Goal: Register for event/course

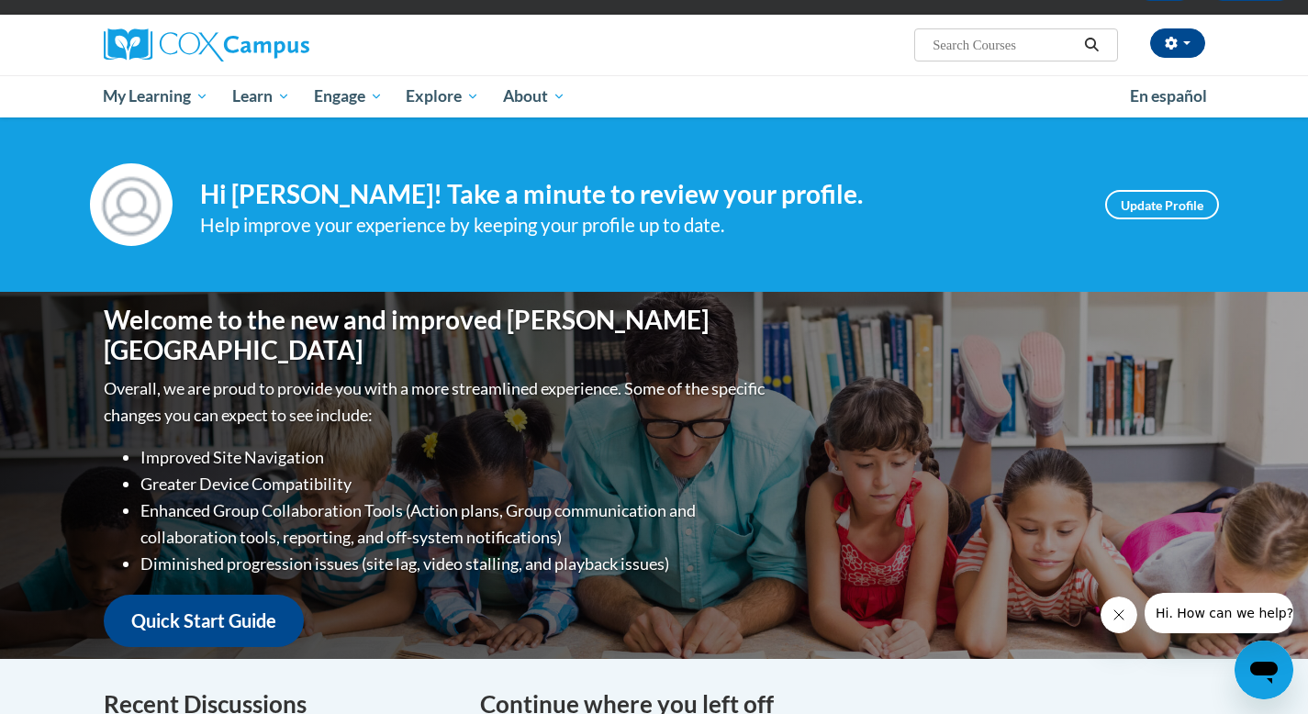
scroll to position [121, 0]
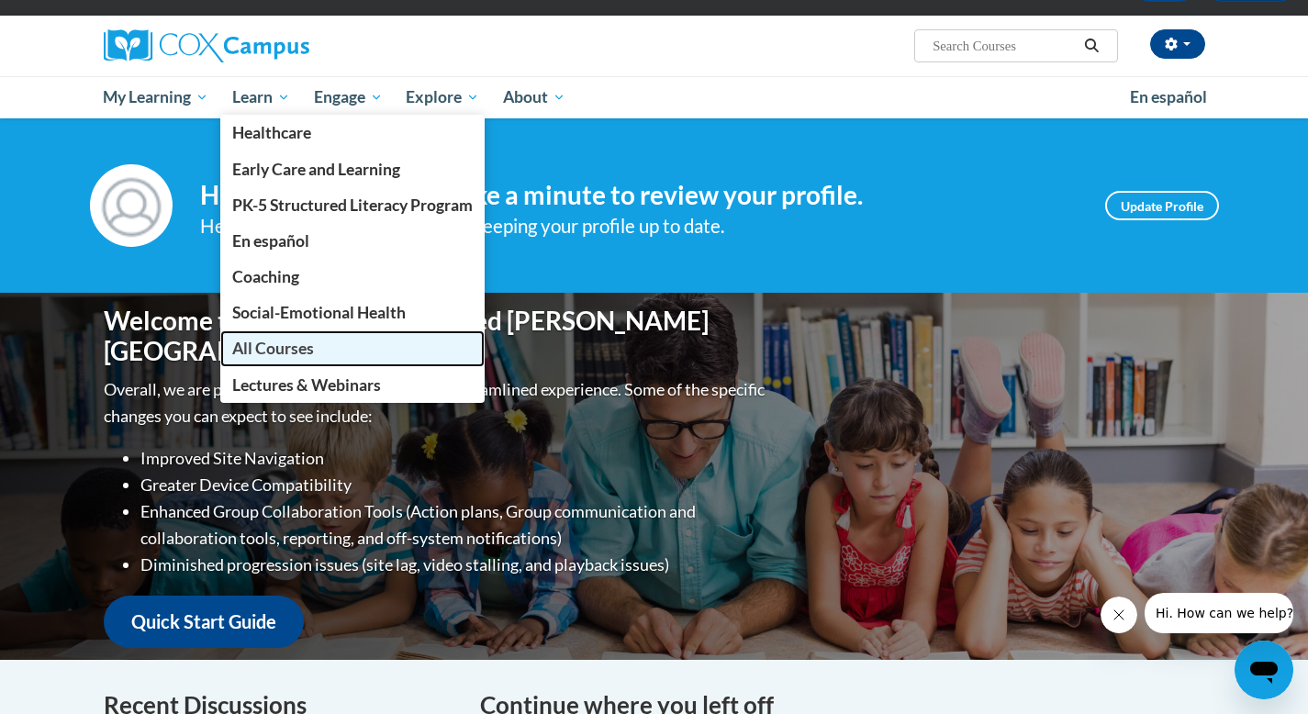
click at [307, 341] on span "All Courses" at bounding box center [273, 348] width 82 height 19
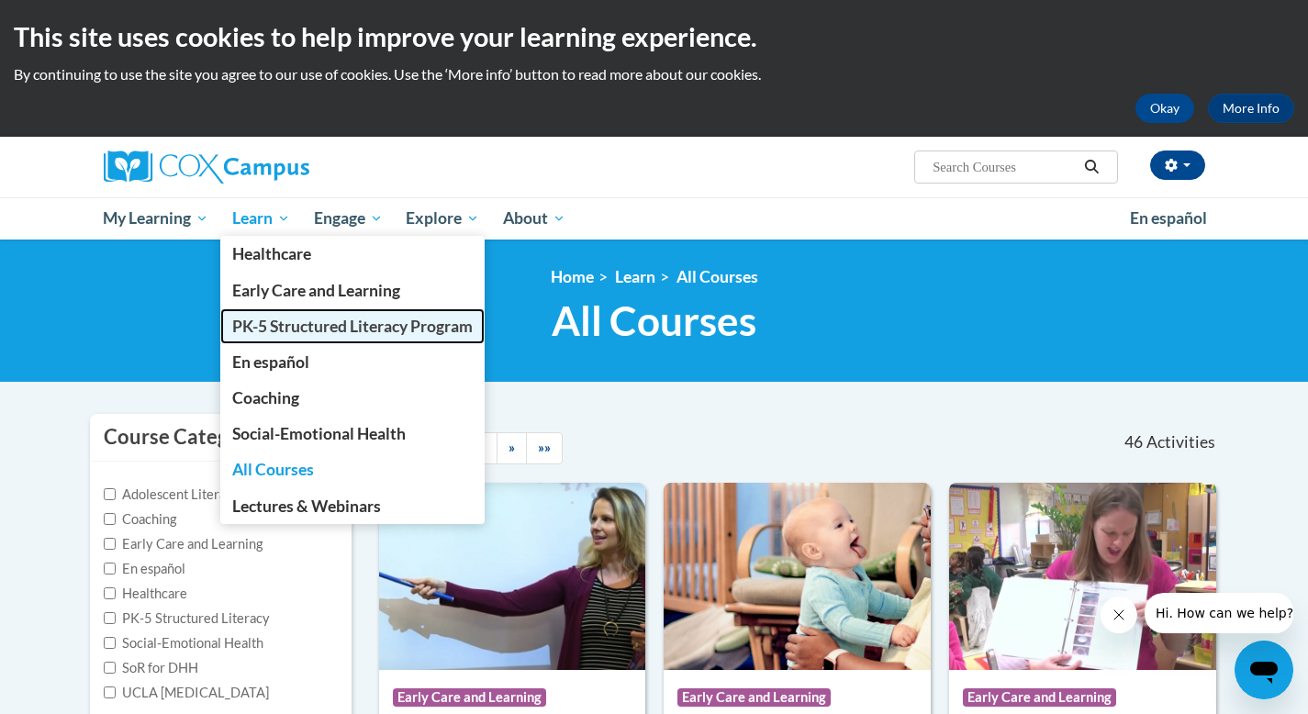
click at [346, 334] on span "PK-5 Structured Literacy Program" at bounding box center [352, 326] width 241 height 19
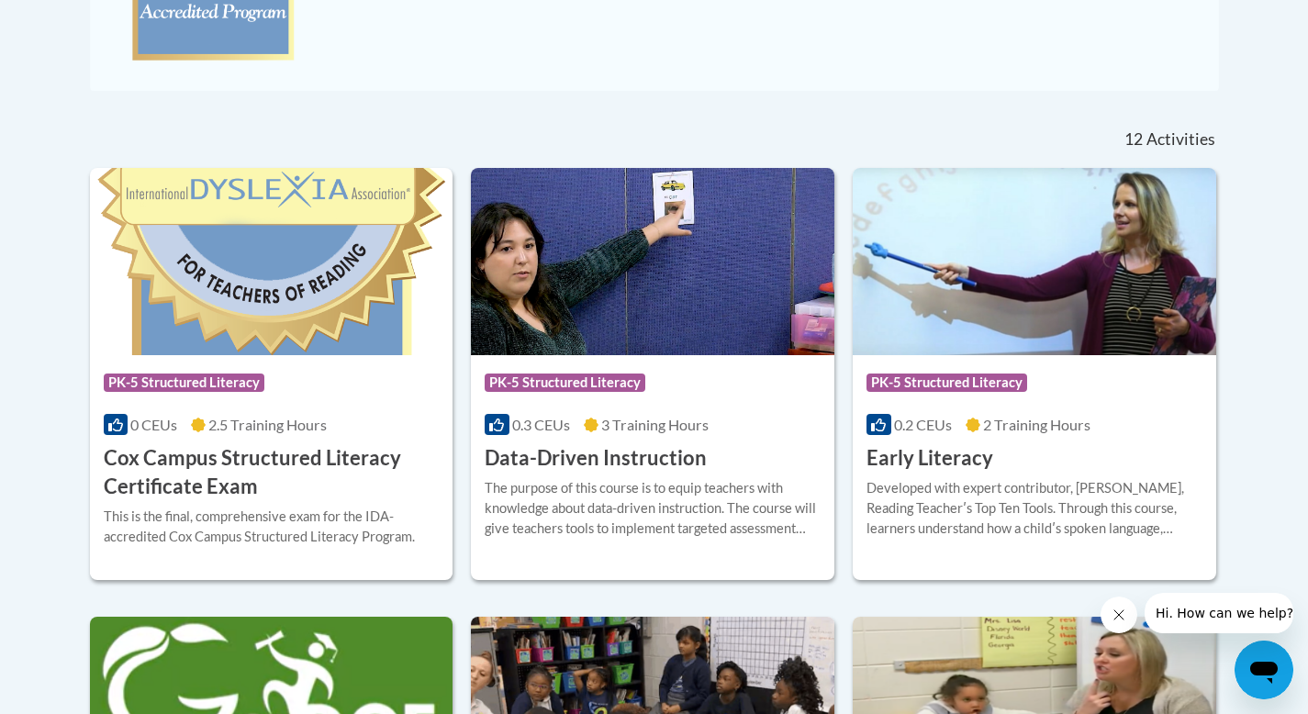
scroll to position [676, 0]
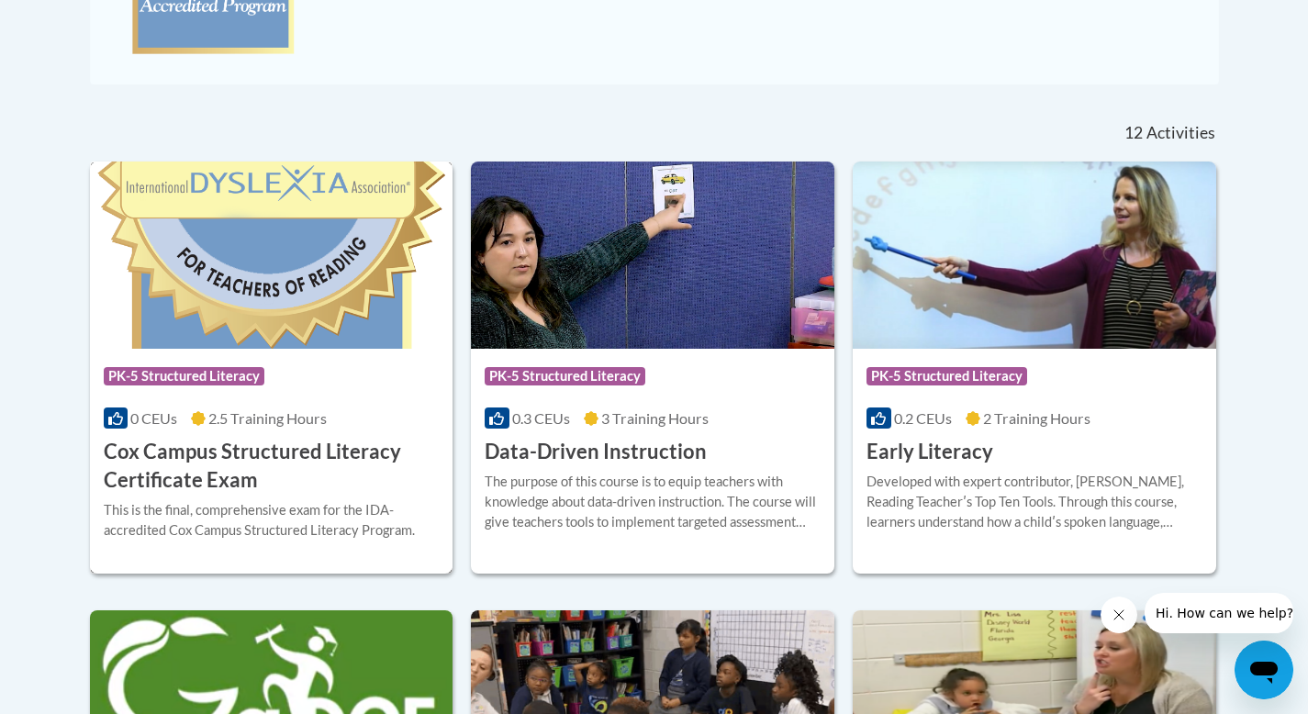
click at [321, 279] on img at bounding box center [272, 255] width 364 height 187
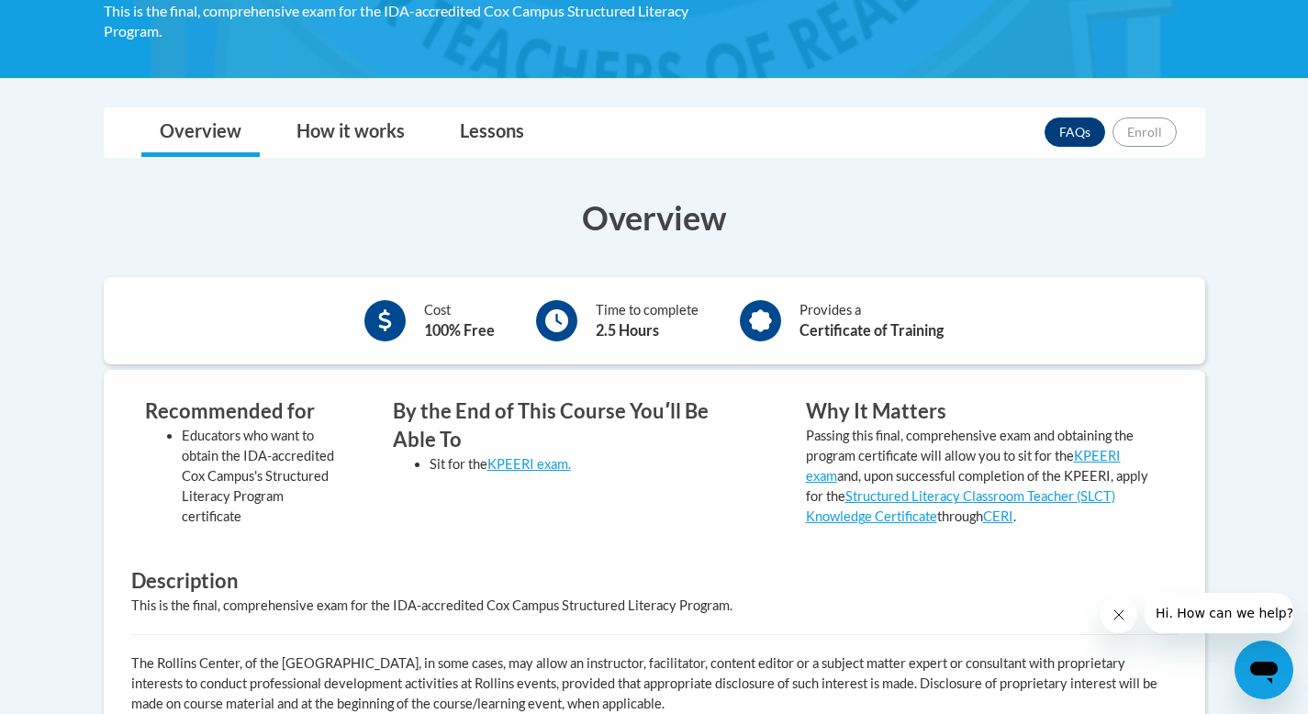
scroll to position [408, 0]
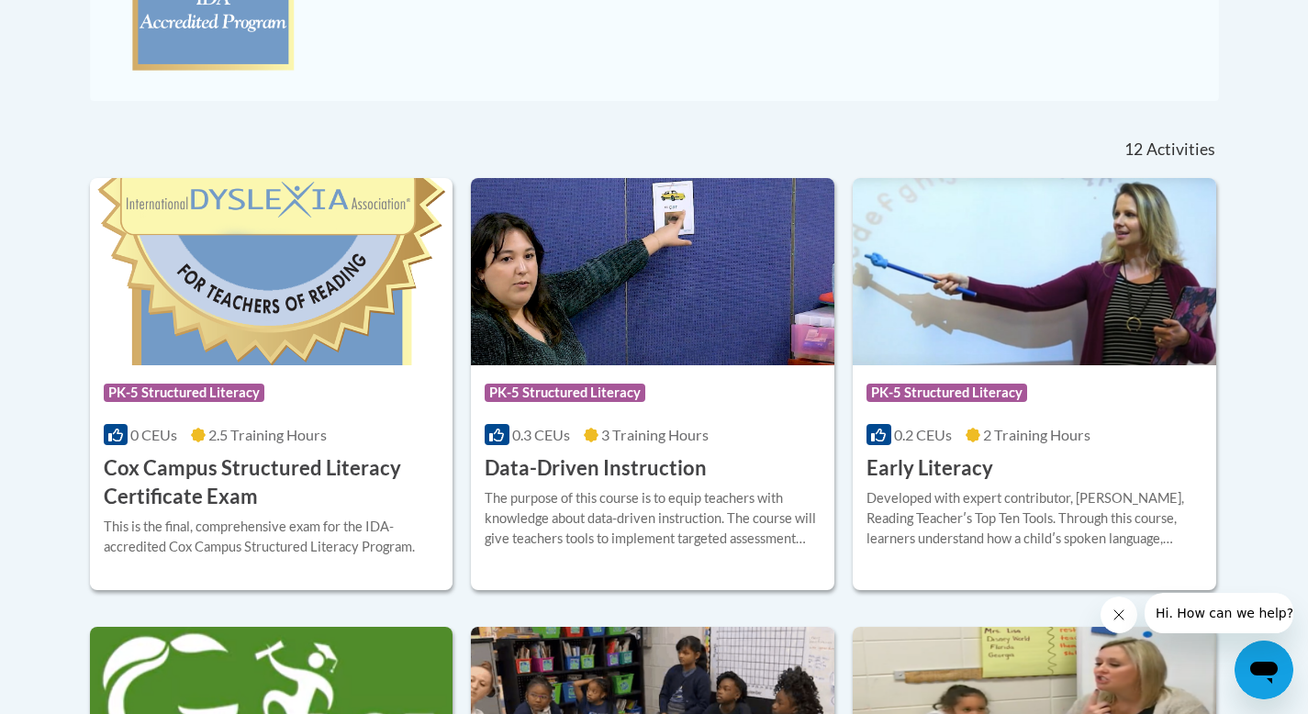
scroll to position [696, 0]
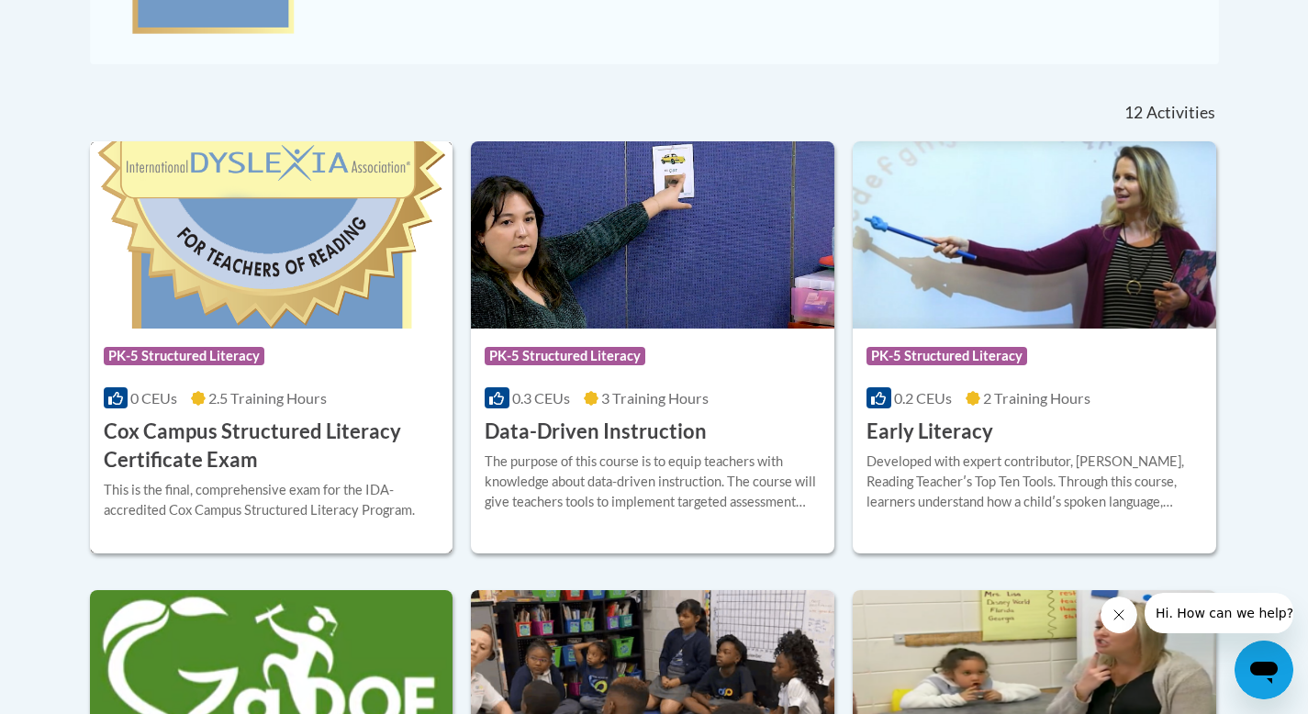
click at [285, 243] on img at bounding box center [272, 234] width 364 height 187
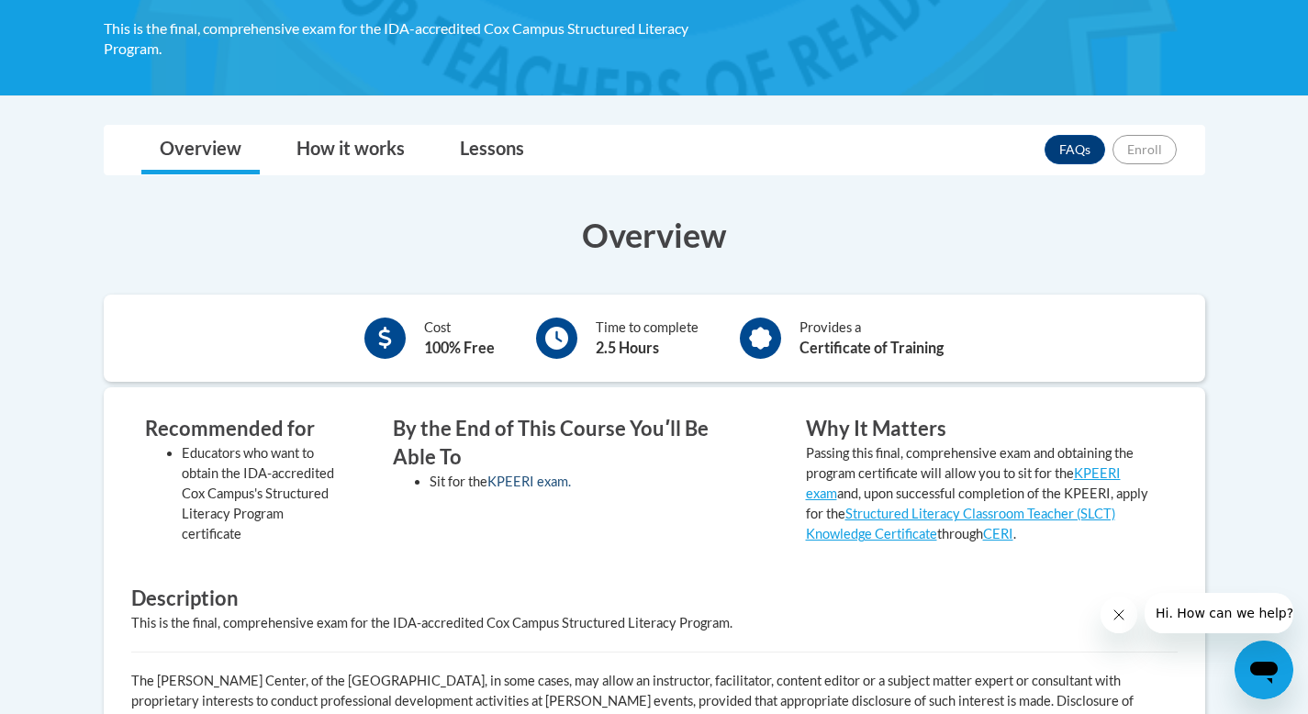
scroll to position [381, 0]
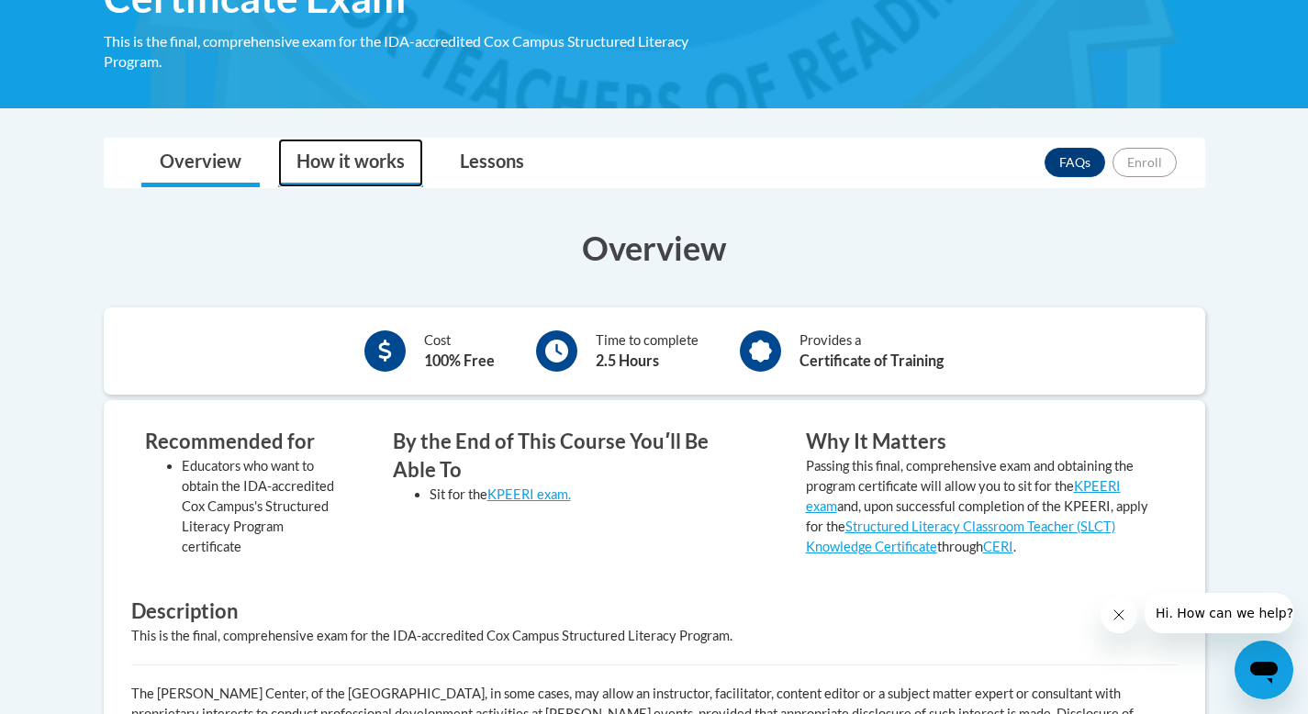
click at [347, 164] on link "How it works" at bounding box center [350, 163] width 145 height 49
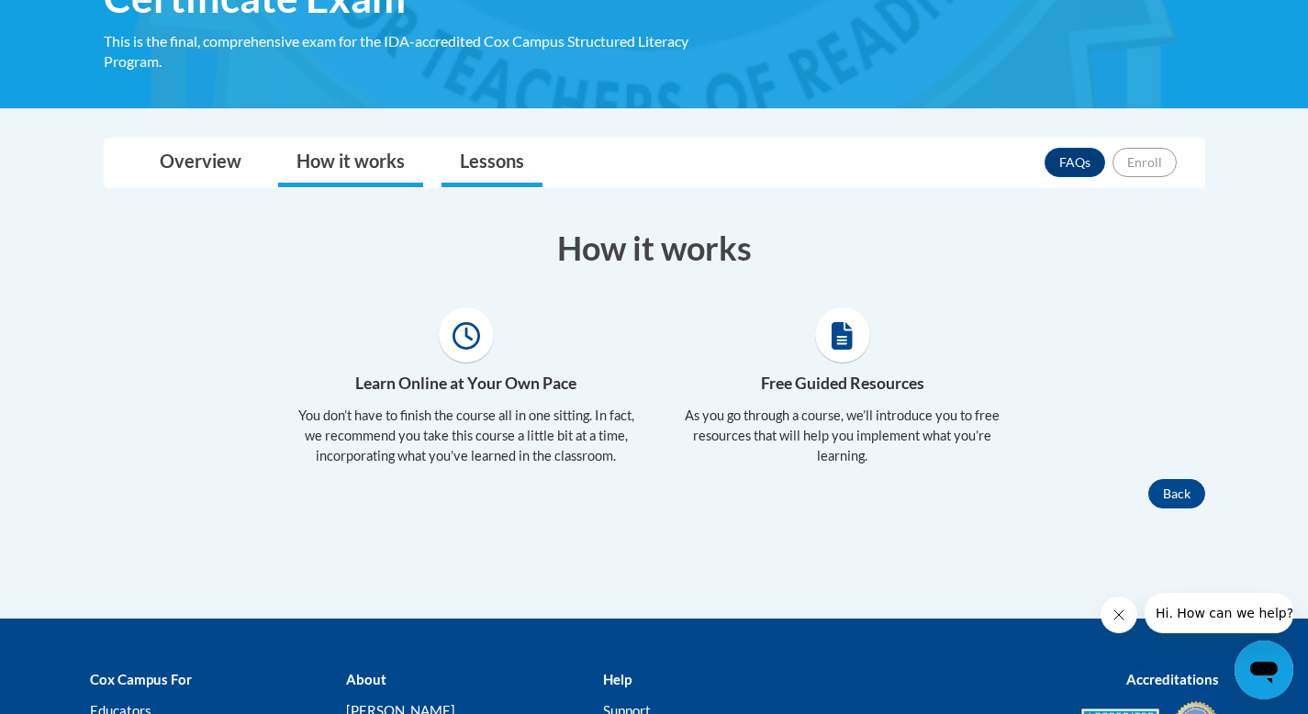
click at [435, 160] on li "Lessons" at bounding box center [491, 163] width 119 height 49
click at [478, 162] on link "Lessons" at bounding box center [492, 163] width 101 height 49
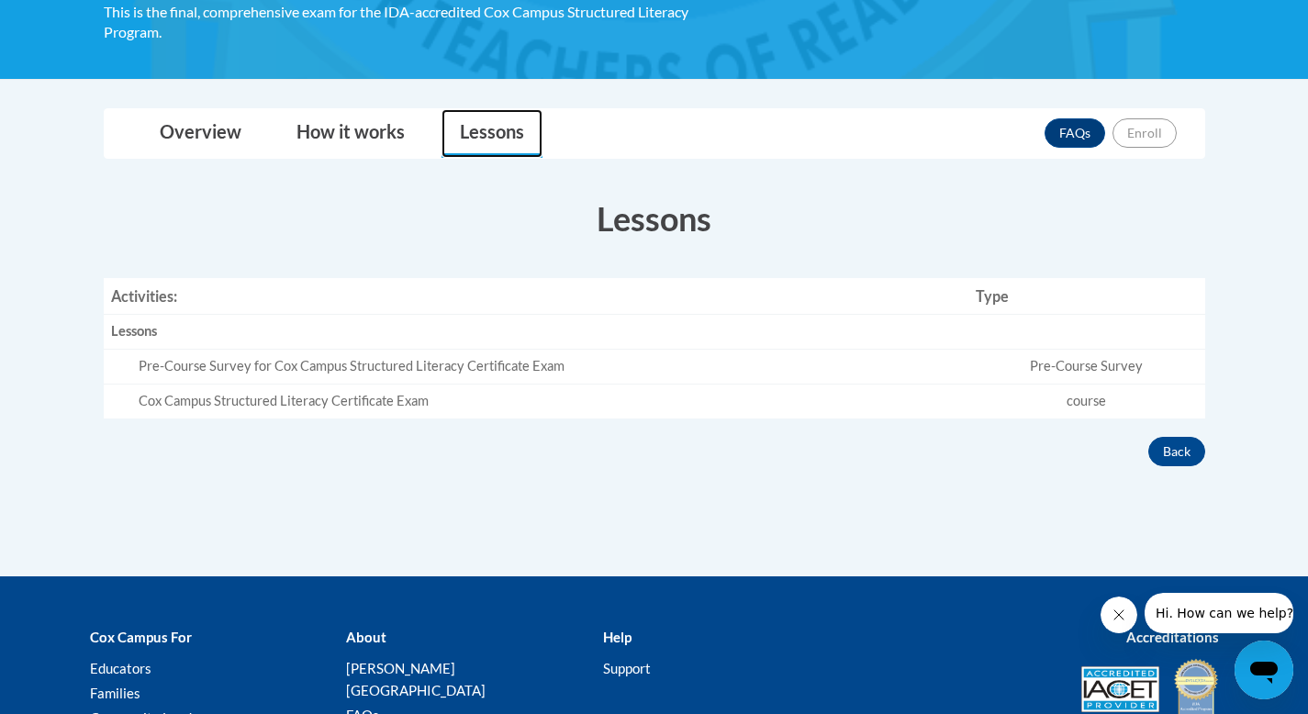
scroll to position [413, 0]
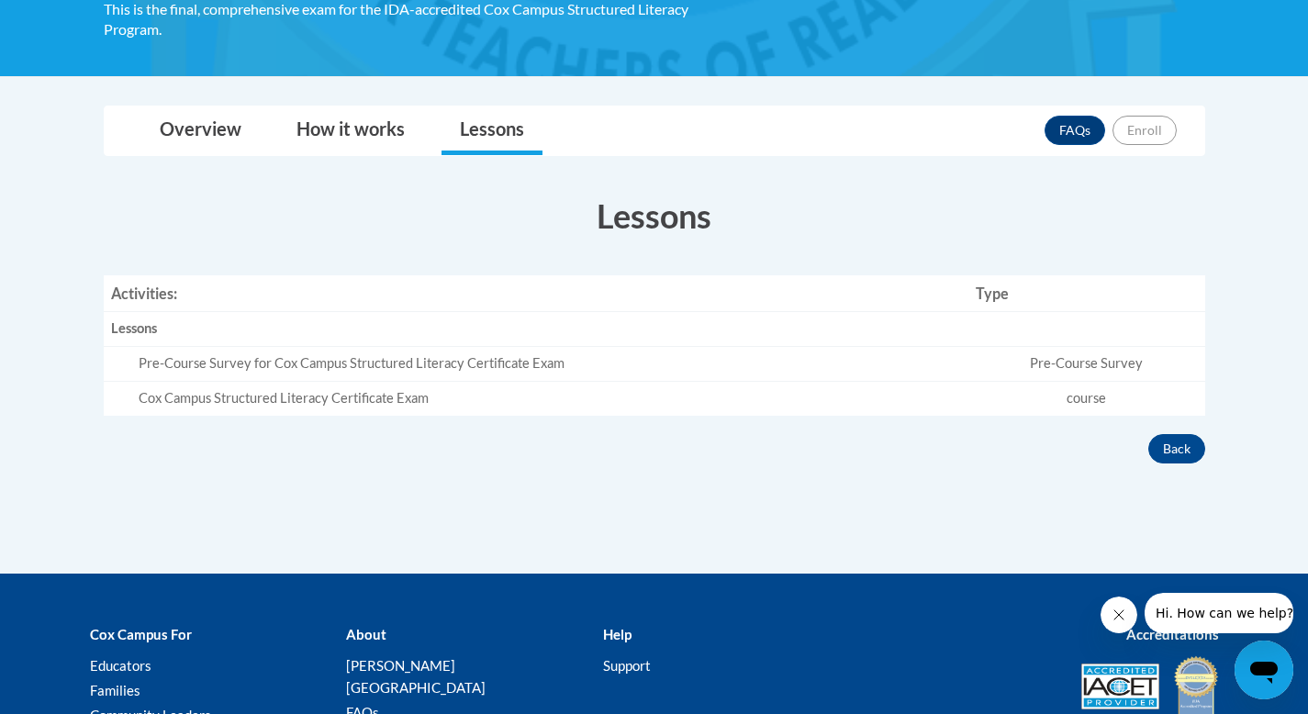
click at [387, 364] on div "Pre-Course Survey for Cox Campus Structured Literacy Certificate Exam" at bounding box center [551, 363] width 824 height 19
click at [218, 129] on link "Overview" at bounding box center [200, 131] width 118 height 49
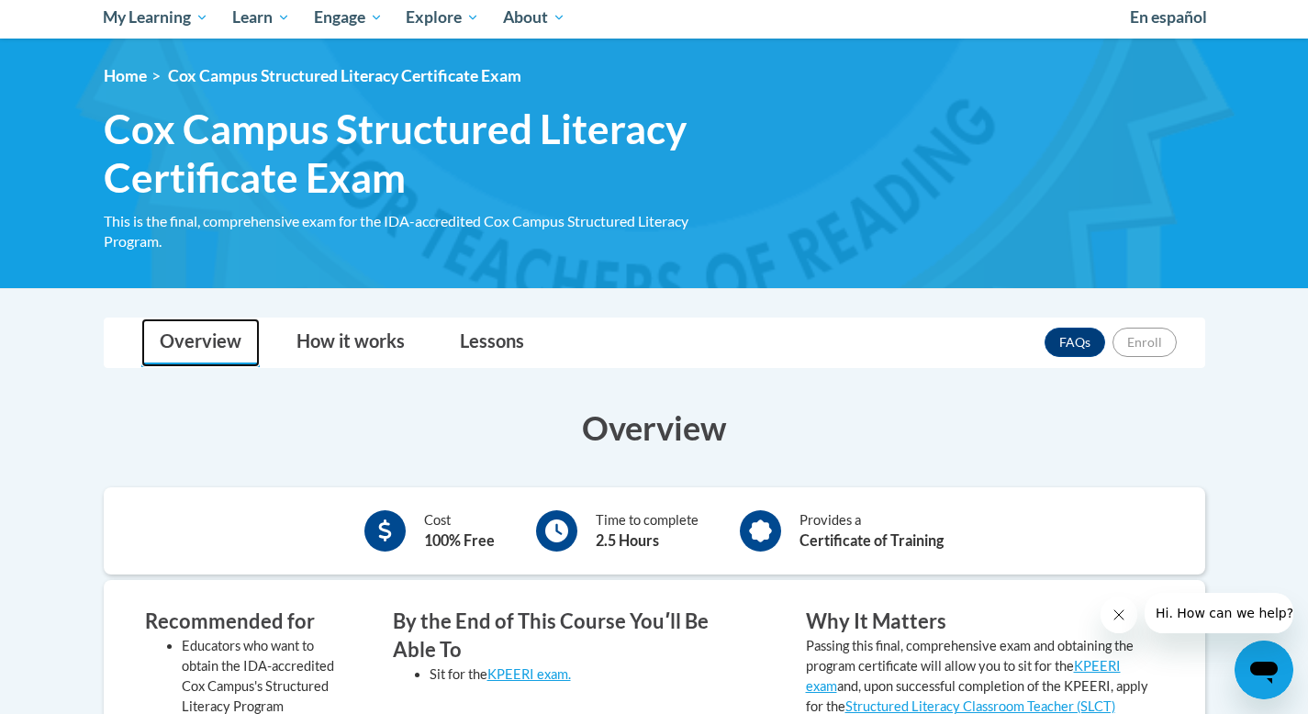
scroll to position [198, 0]
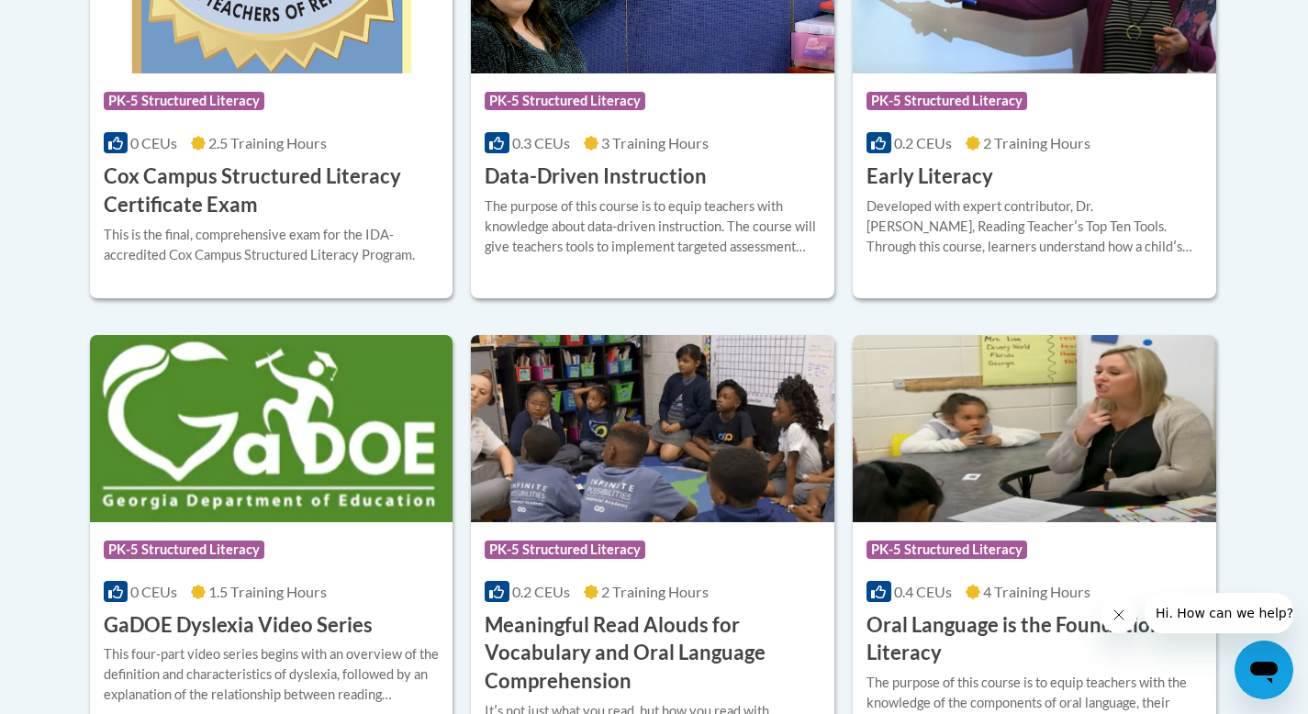
scroll to position [945, 0]
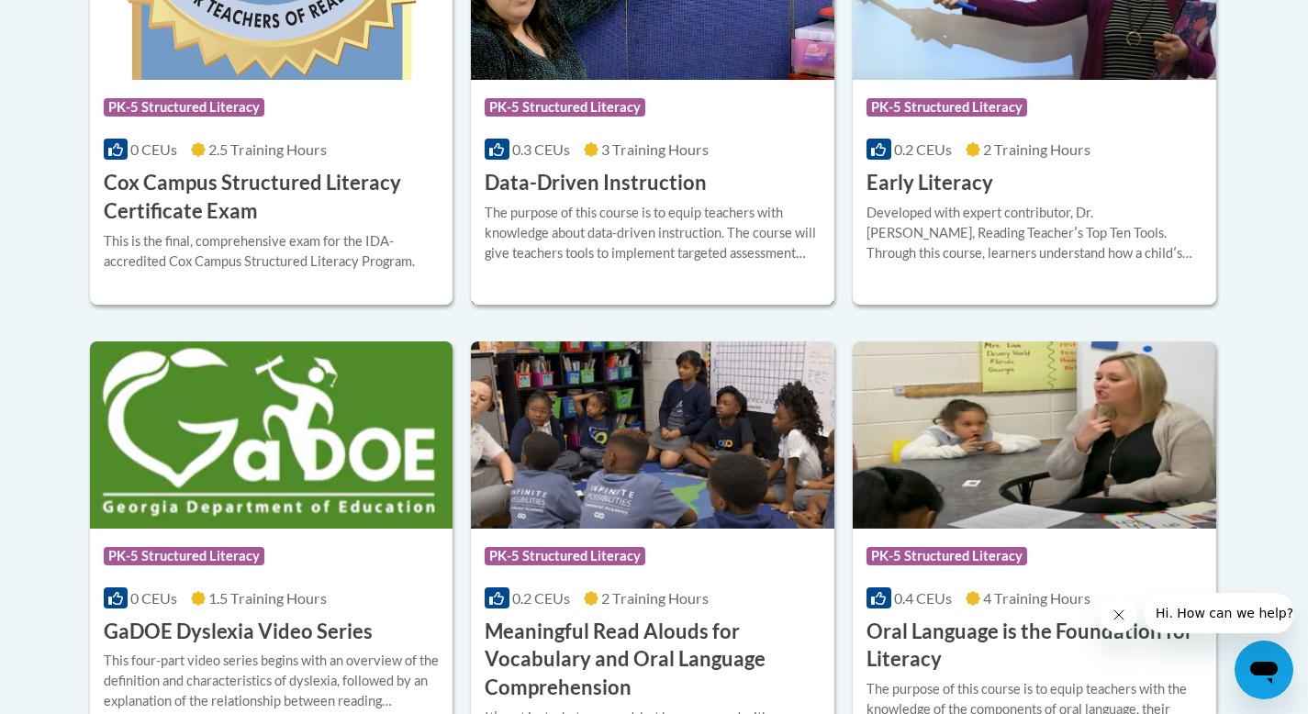
click at [539, 220] on div "The purpose of this course is to equip teachers with knowledge about data-drive…" at bounding box center [653, 233] width 336 height 61
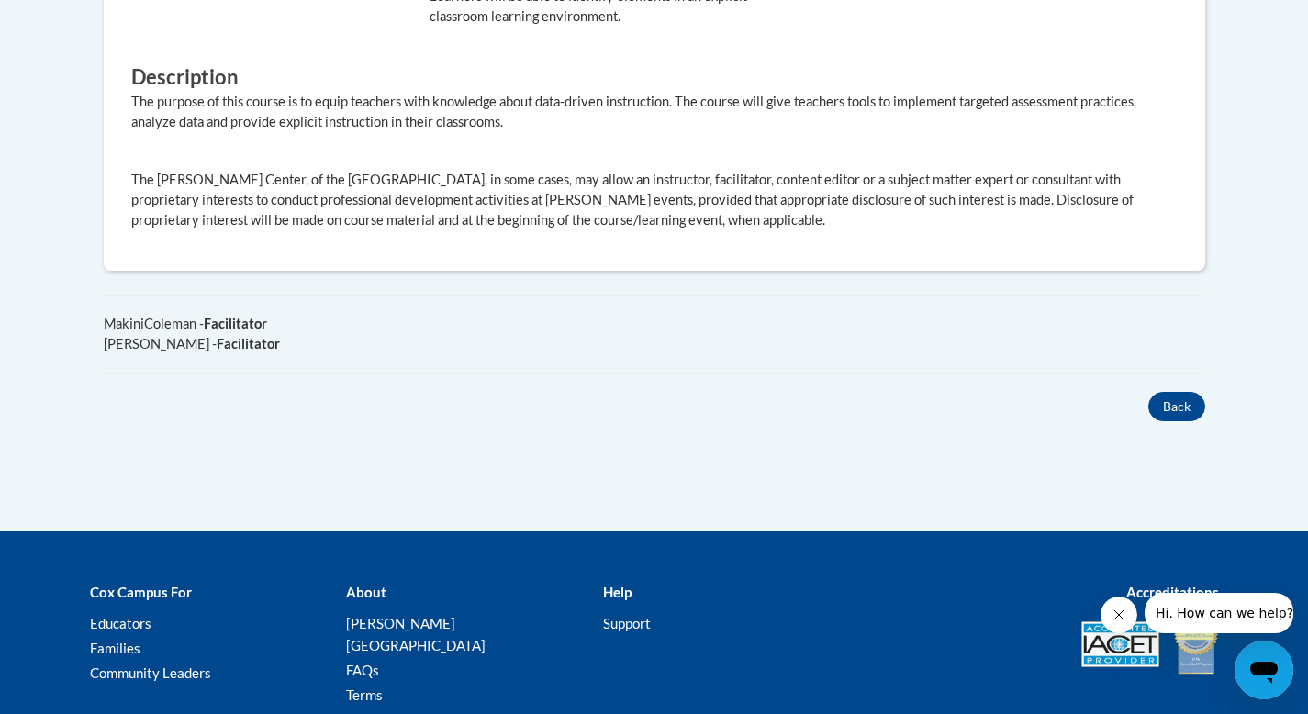
scroll to position [1213, 0]
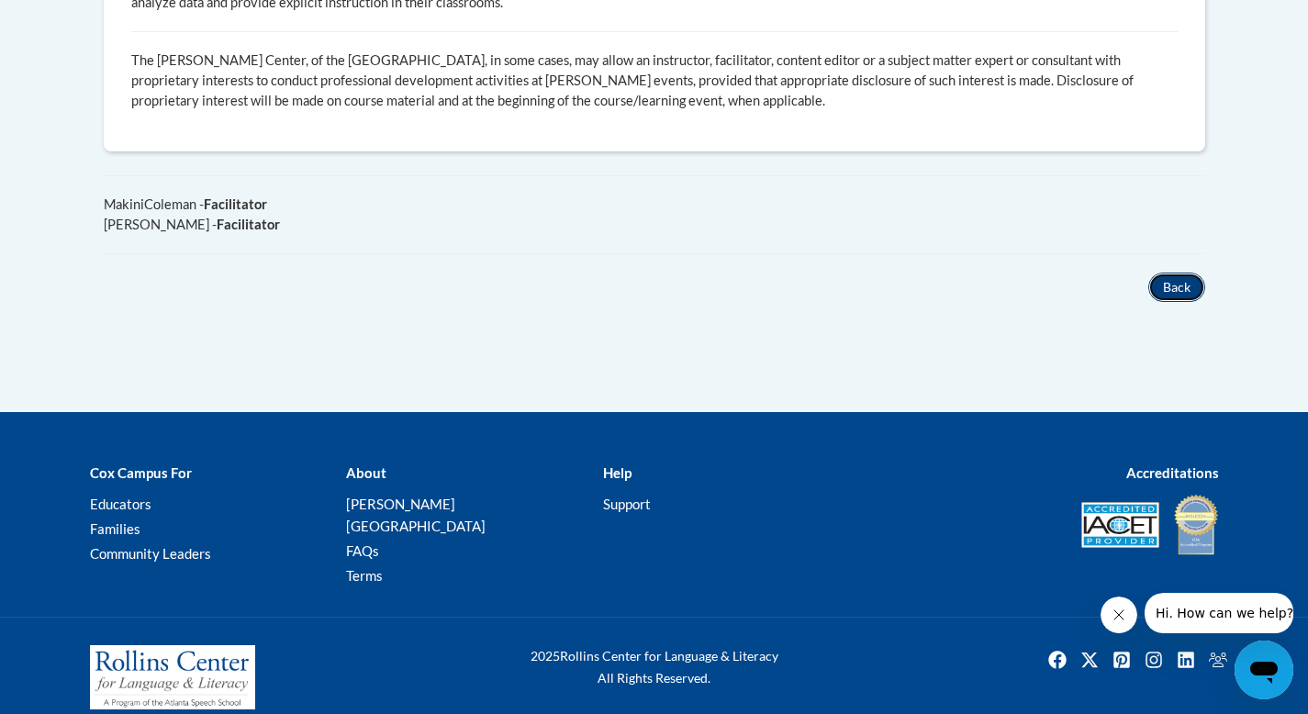
click at [1184, 279] on button "Back" at bounding box center [1177, 287] width 57 height 29
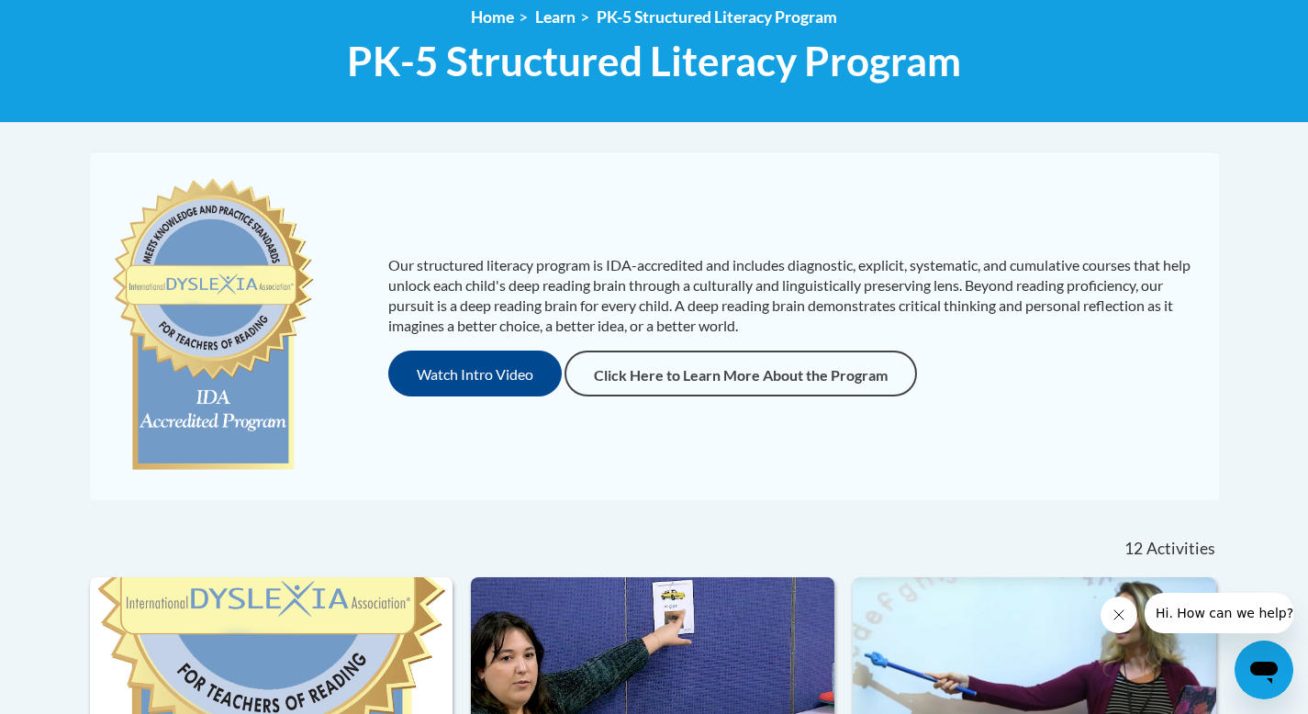
scroll to position [219, 0]
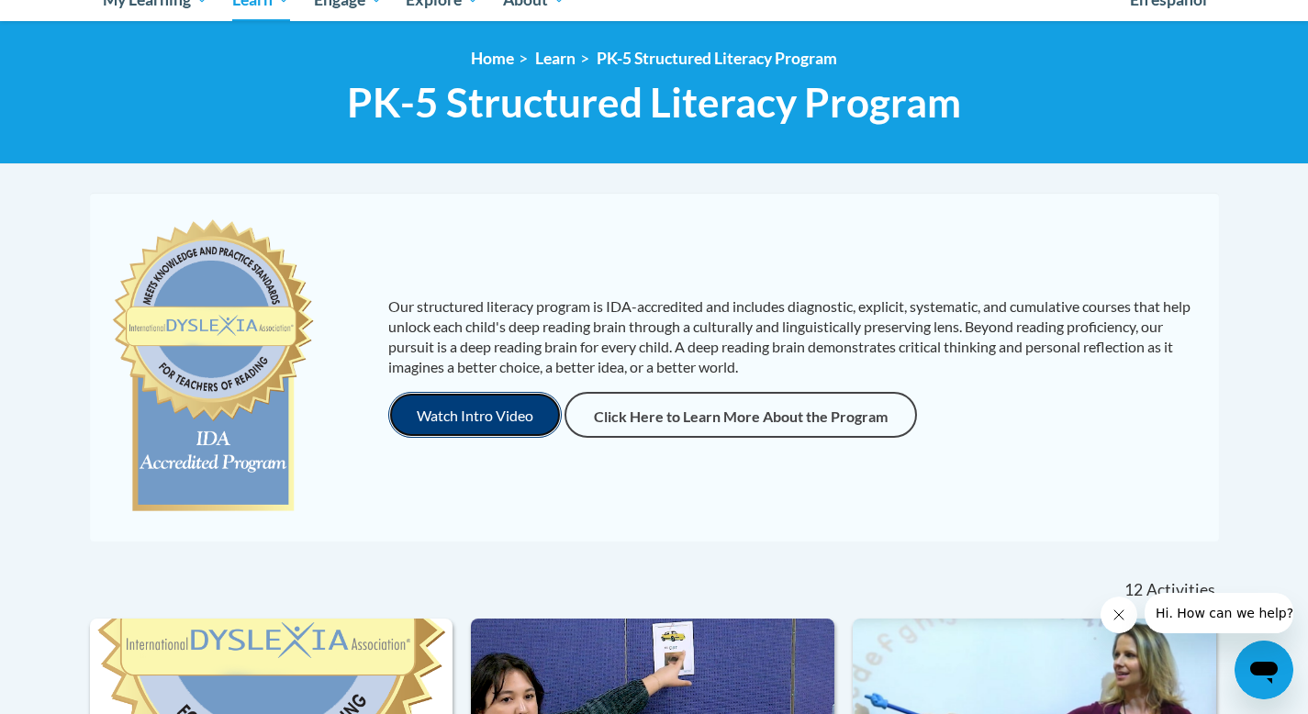
click at [499, 403] on button "Watch Intro Video" at bounding box center [475, 415] width 174 height 46
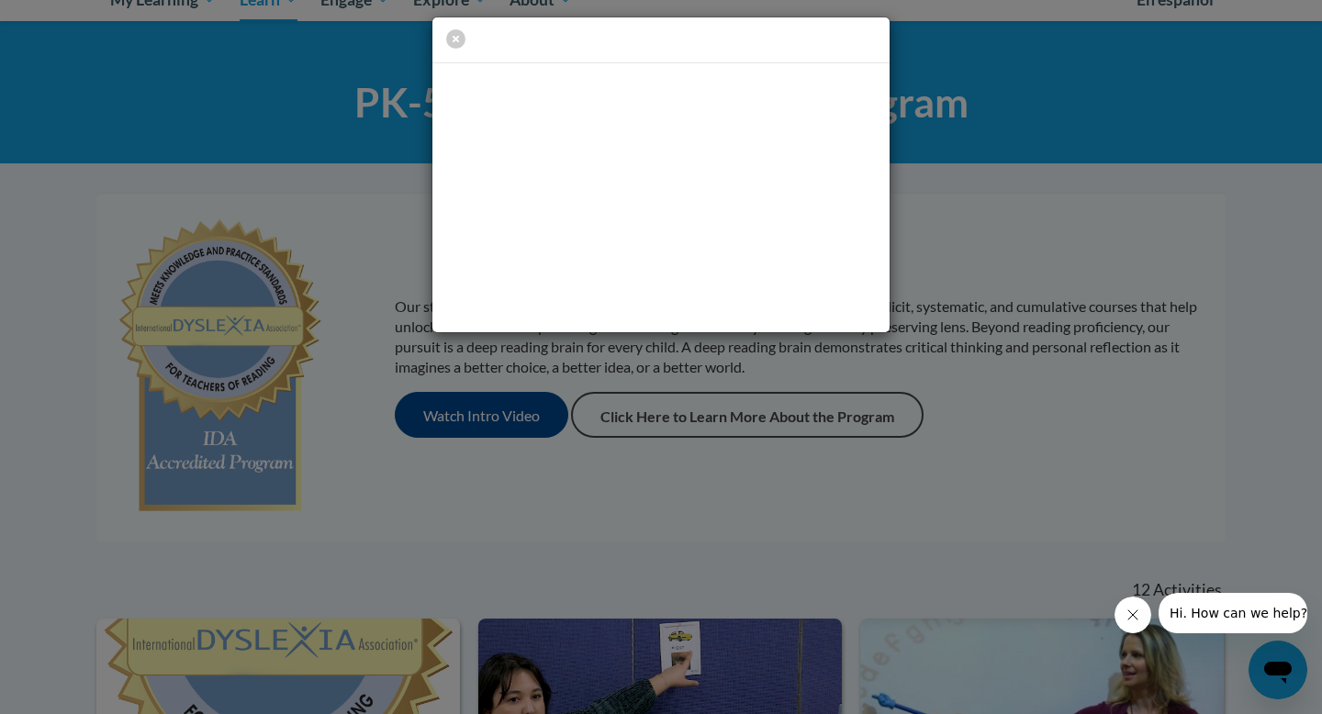
click at [563, 453] on div at bounding box center [661, 357] width 1322 height 714
click at [455, 39] on icon "button" at bounding box center [455, 38] width 19 height 19
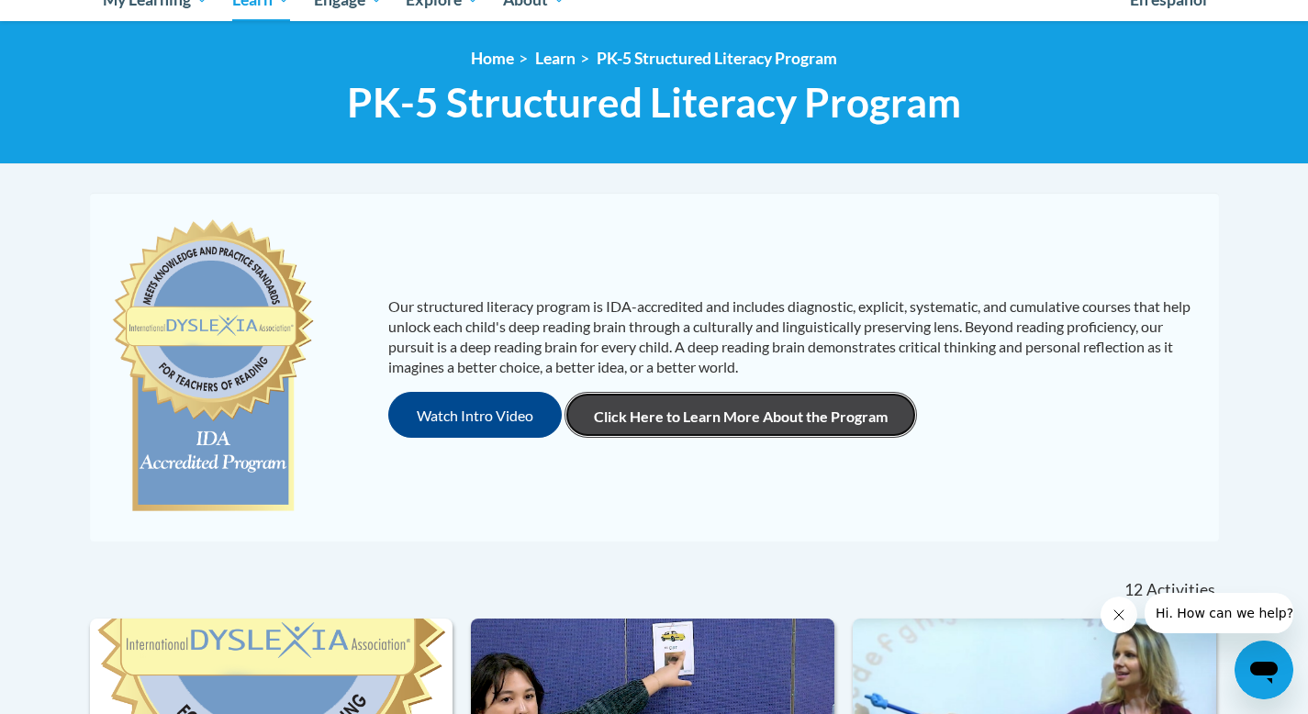
click at [624, 411] on link "Click Here to Learn More About the Program" at bounding box center [741, 415] width 353 height 46
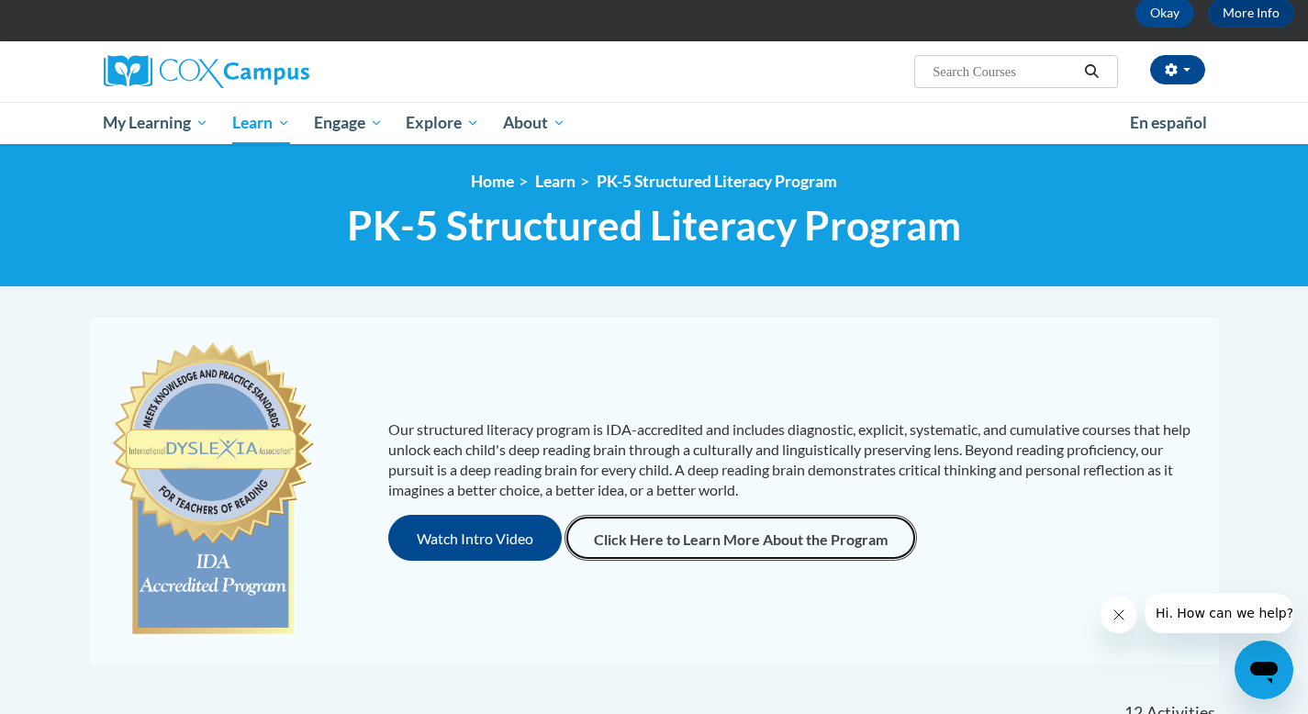
scroll to position [93, 0]
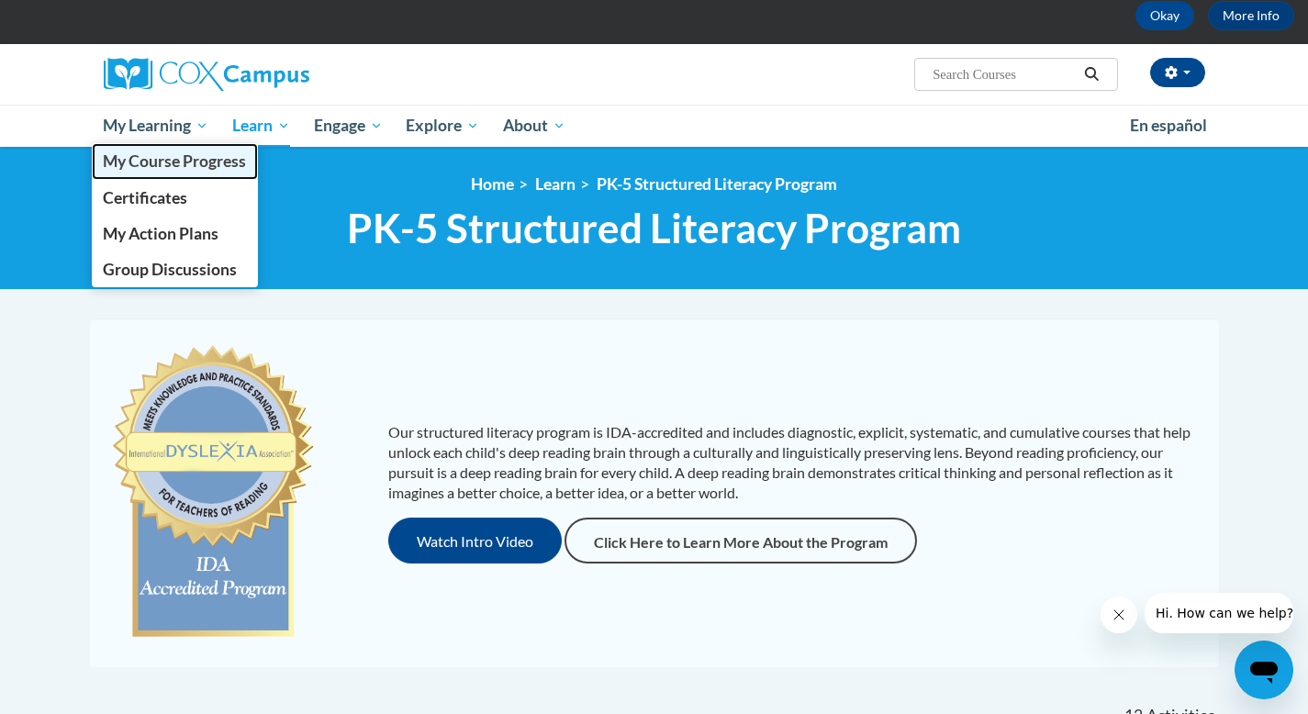
click at [195, 161] on span "My Course Progress" at bounding box center [174, 161] width 143 height 19
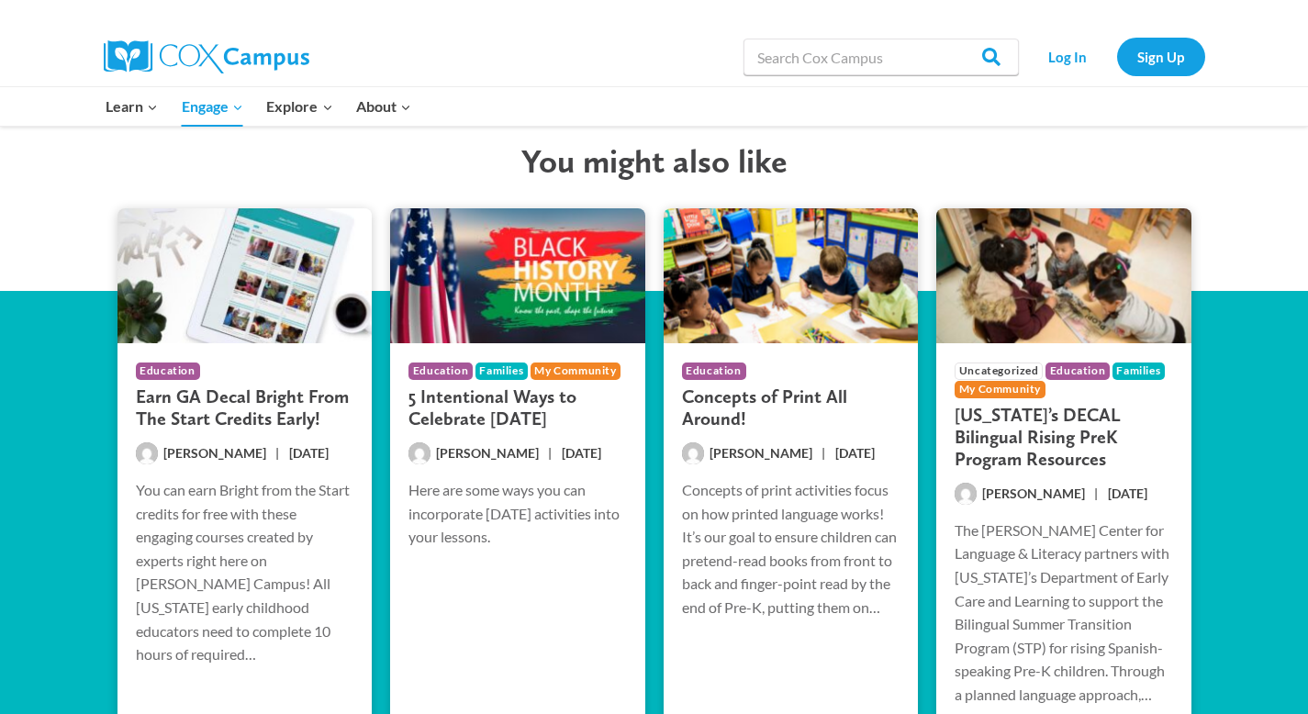
scroll to position [3404, 0]
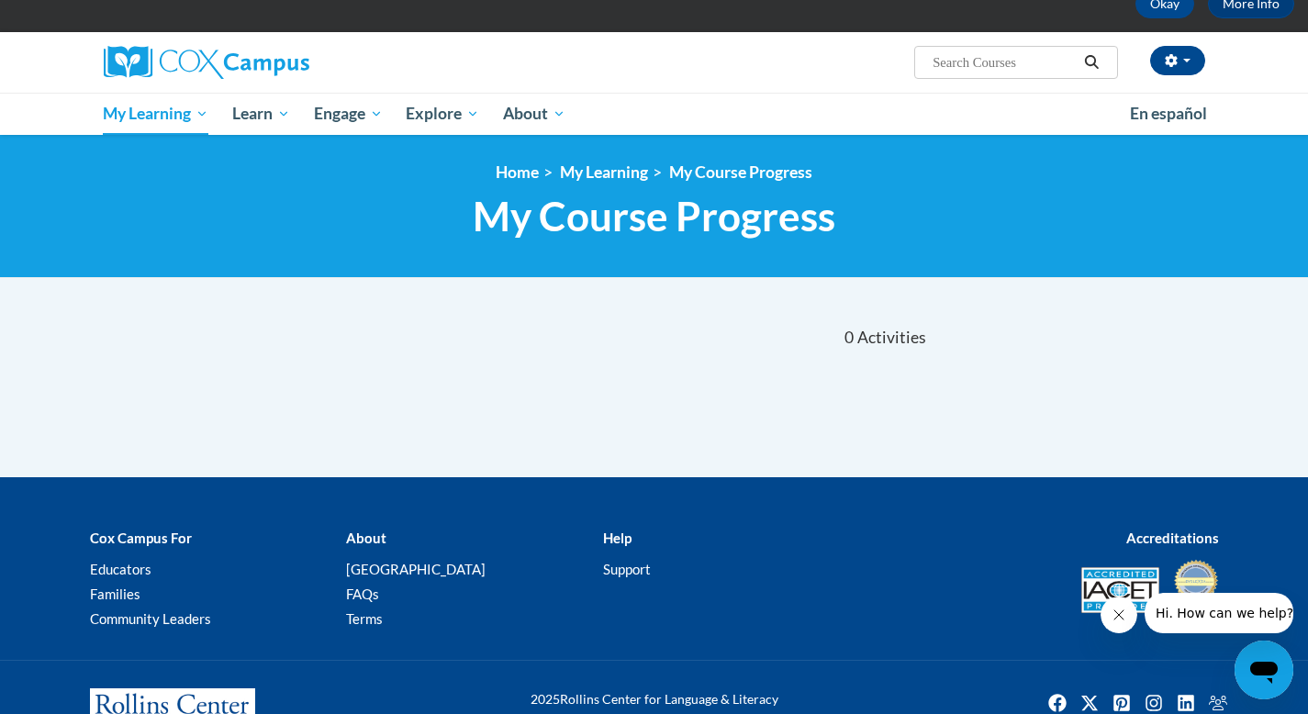
scroll to position [152, 0]
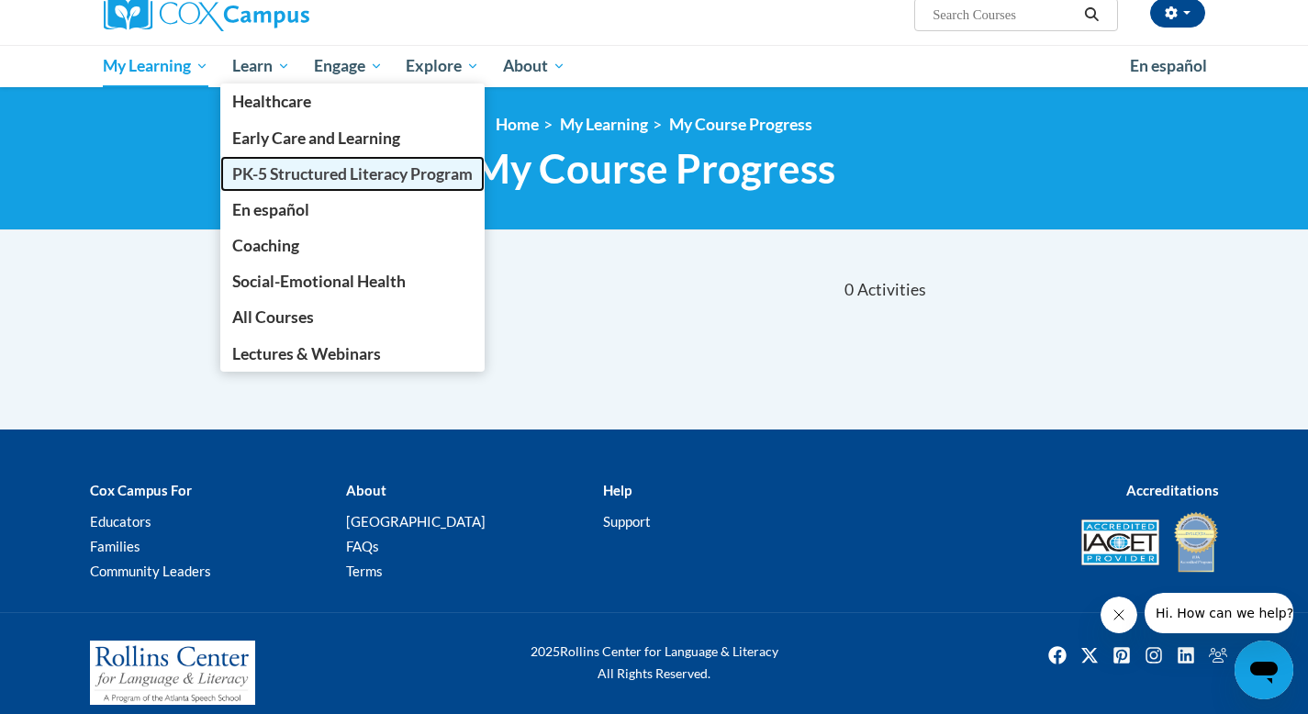
click at [305, 173] on span "PK-5 Structured Literacy Program" at bounding box center [352, 173] width 241 height 19
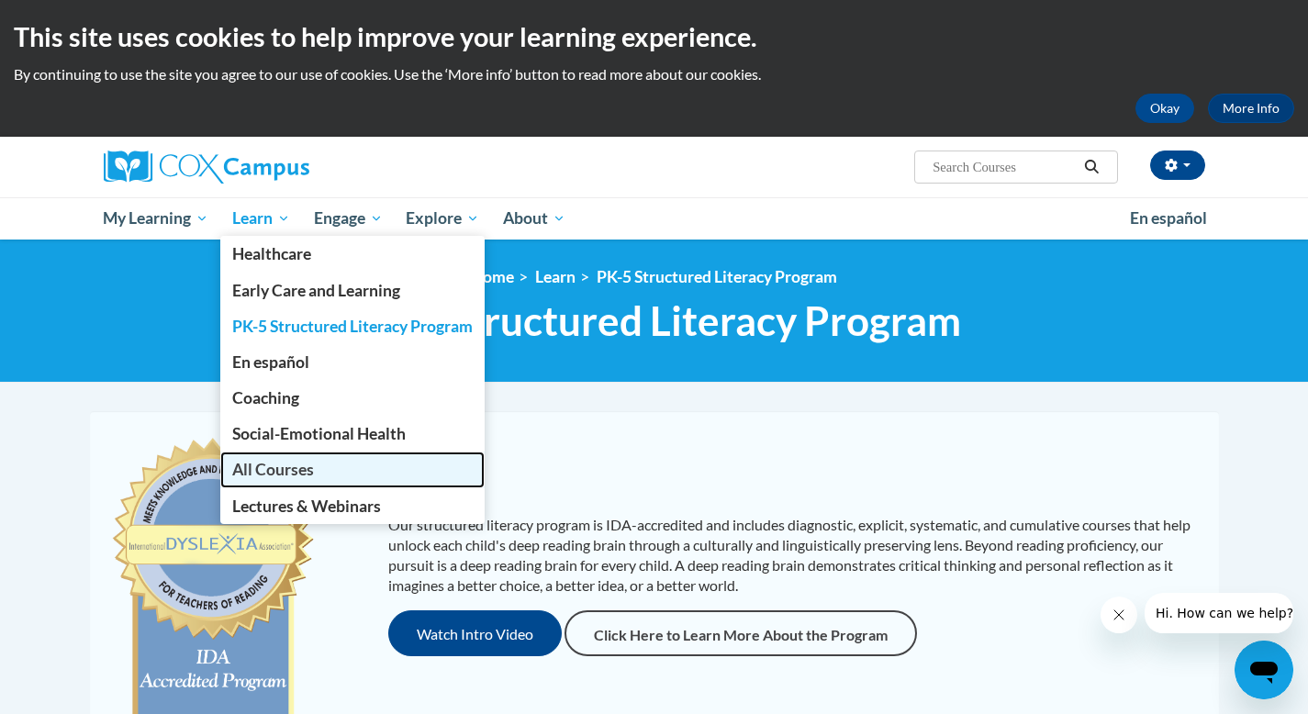
click at [314, 461] on span "All Courses" at bounding box center [273, 469] width 82 height 19
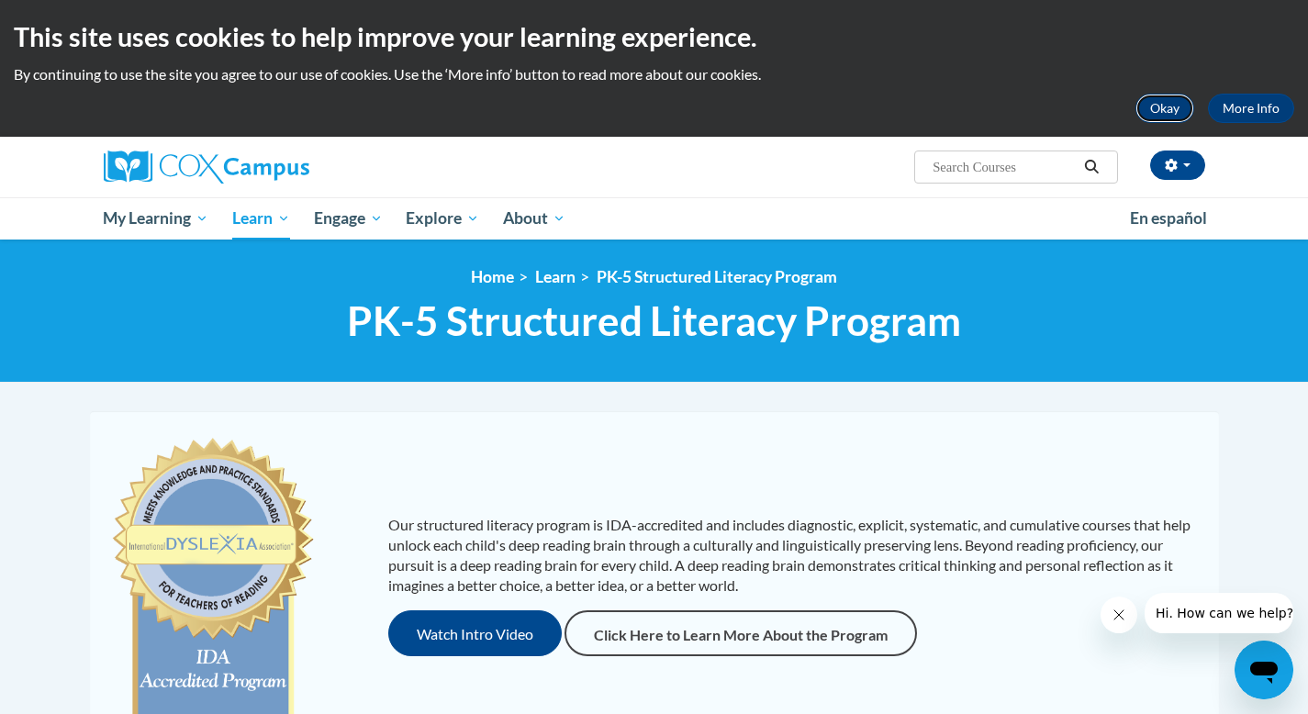
click at [1160, 104] on button "Okay" at bounding box center [1165, 108] width 59 height 29
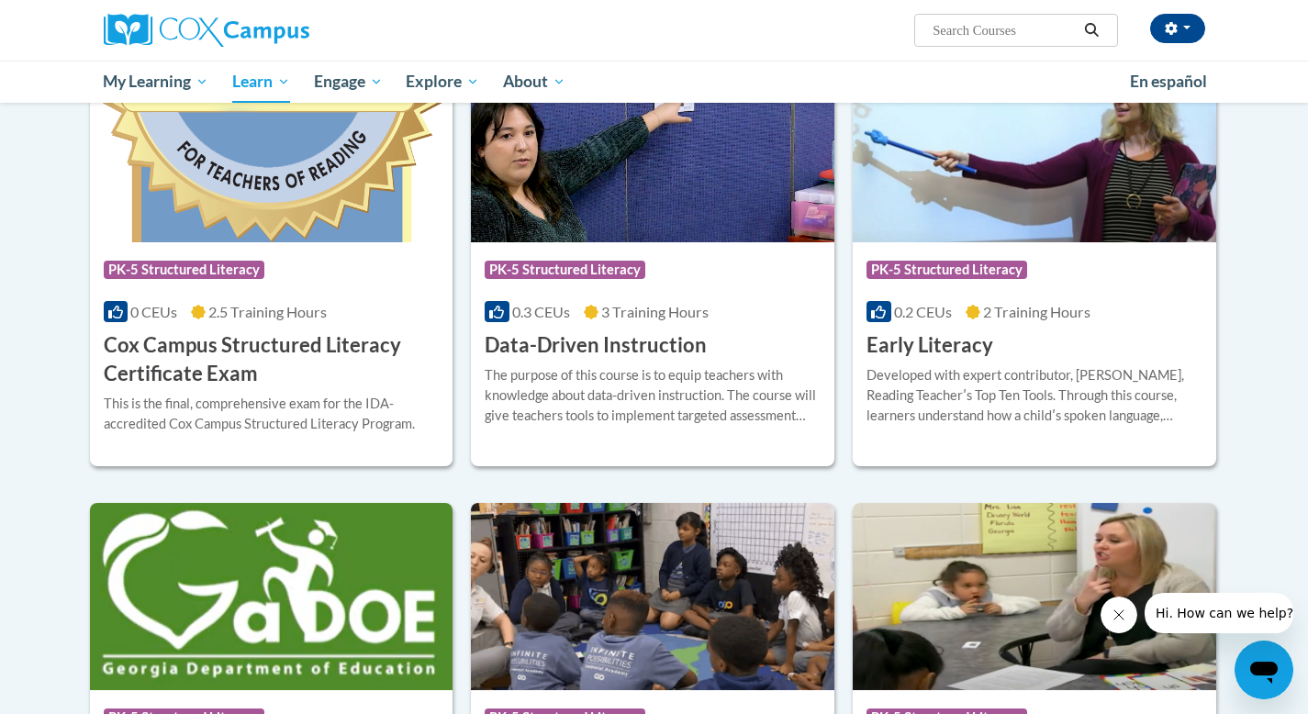
scroll to position [746, 0]
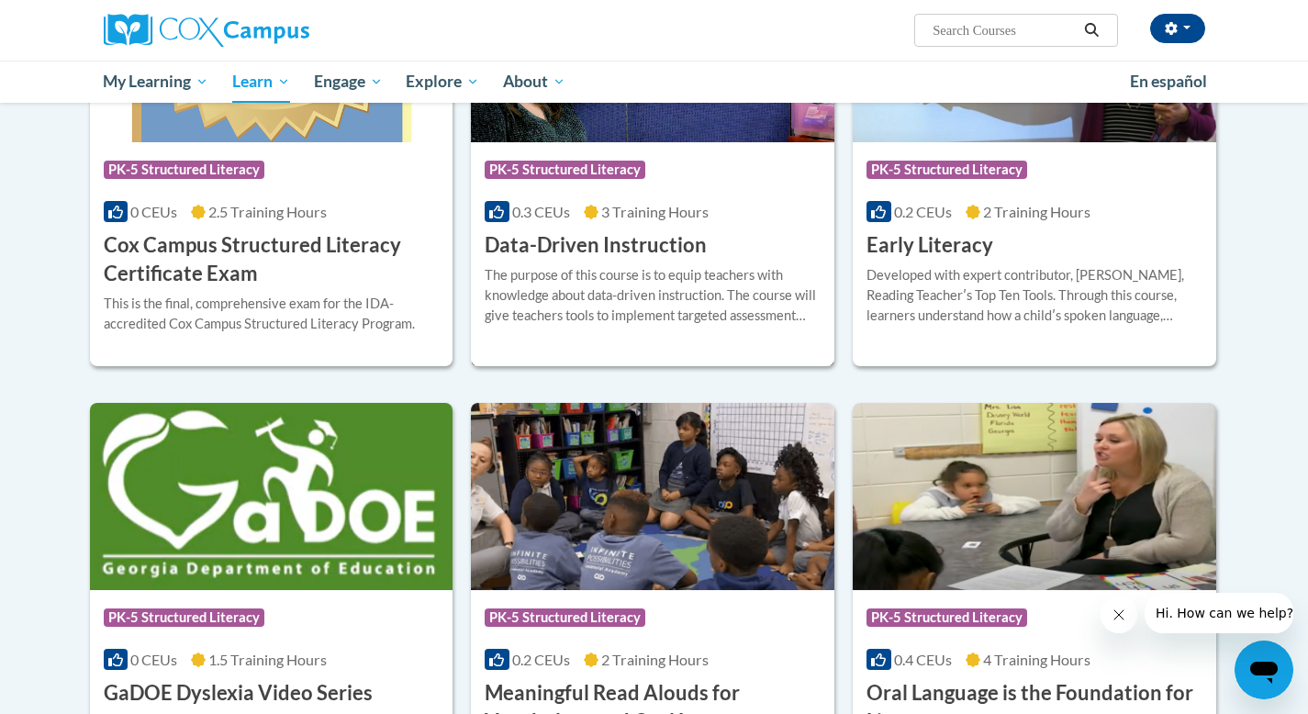
click at [647, 276] on div "The purpose of this course is to equip teachers with knowledge about data-drive…" at bounding box center [653, 295] width 336 height 61
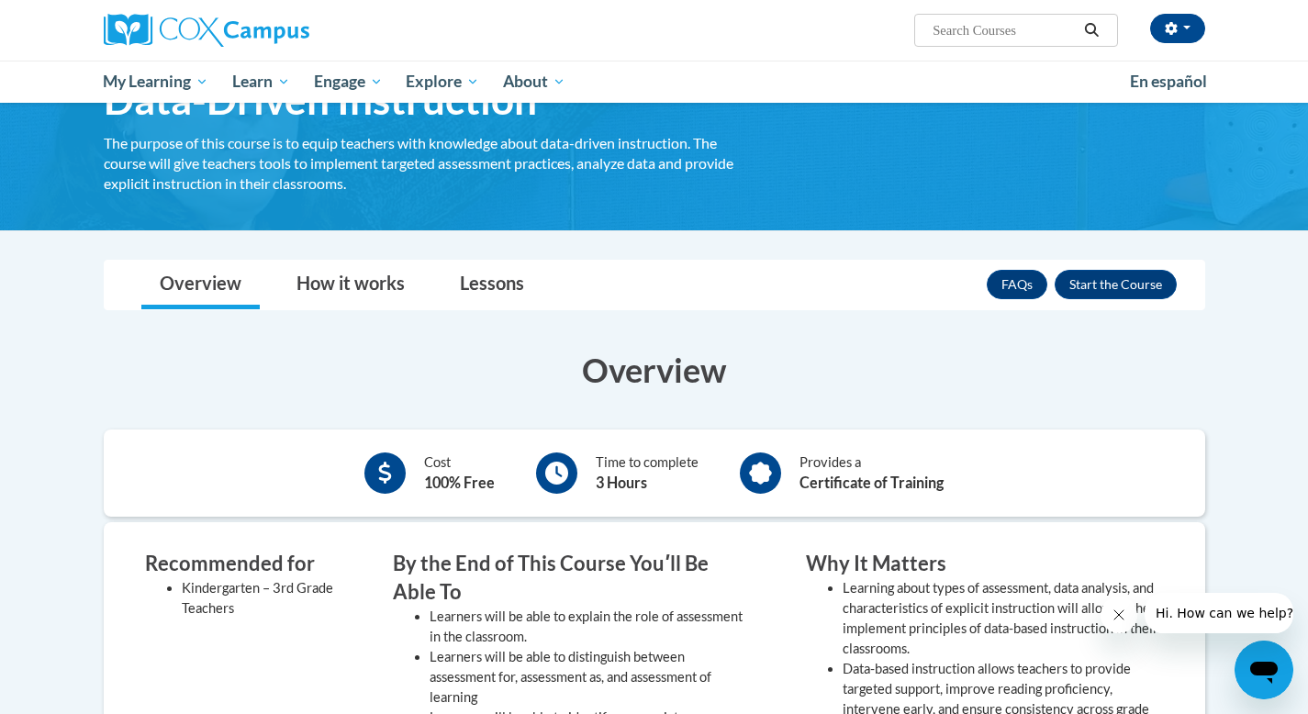
scroll to position [120, 0]
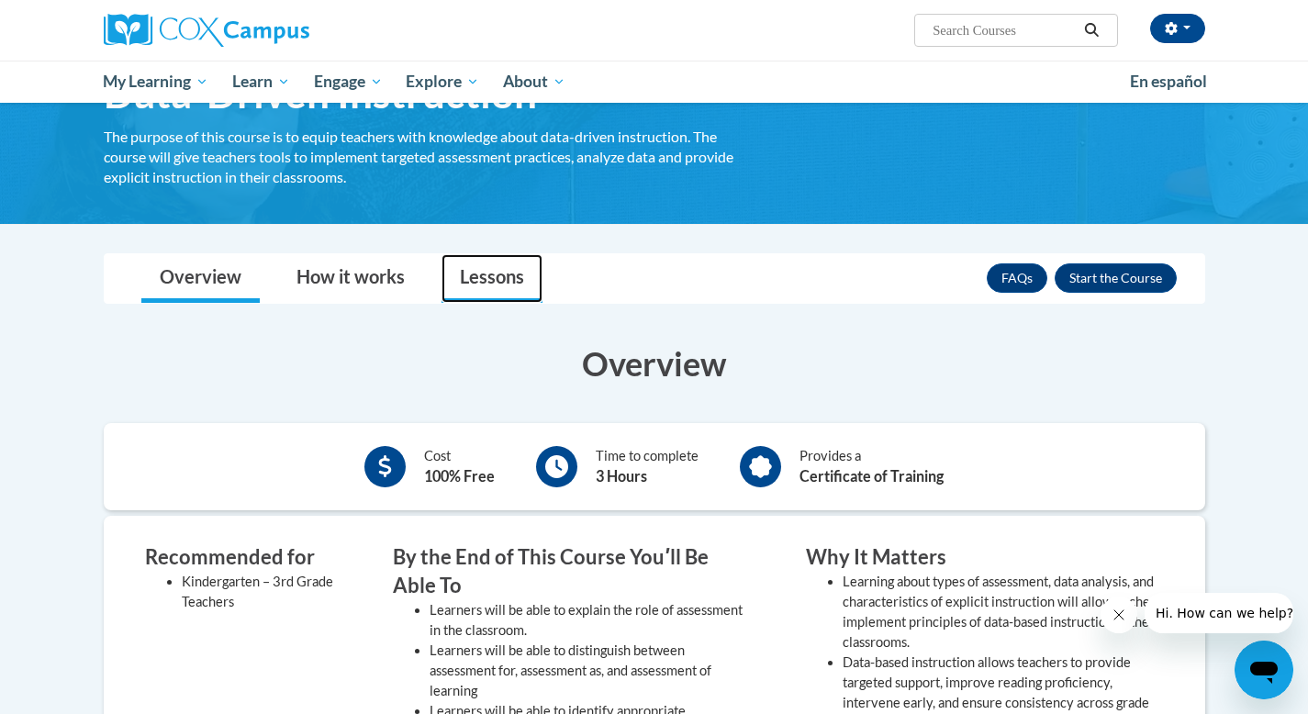
click at [463, 283] on link "Lessons" at bounding box center [492, 278] width 101 height 49
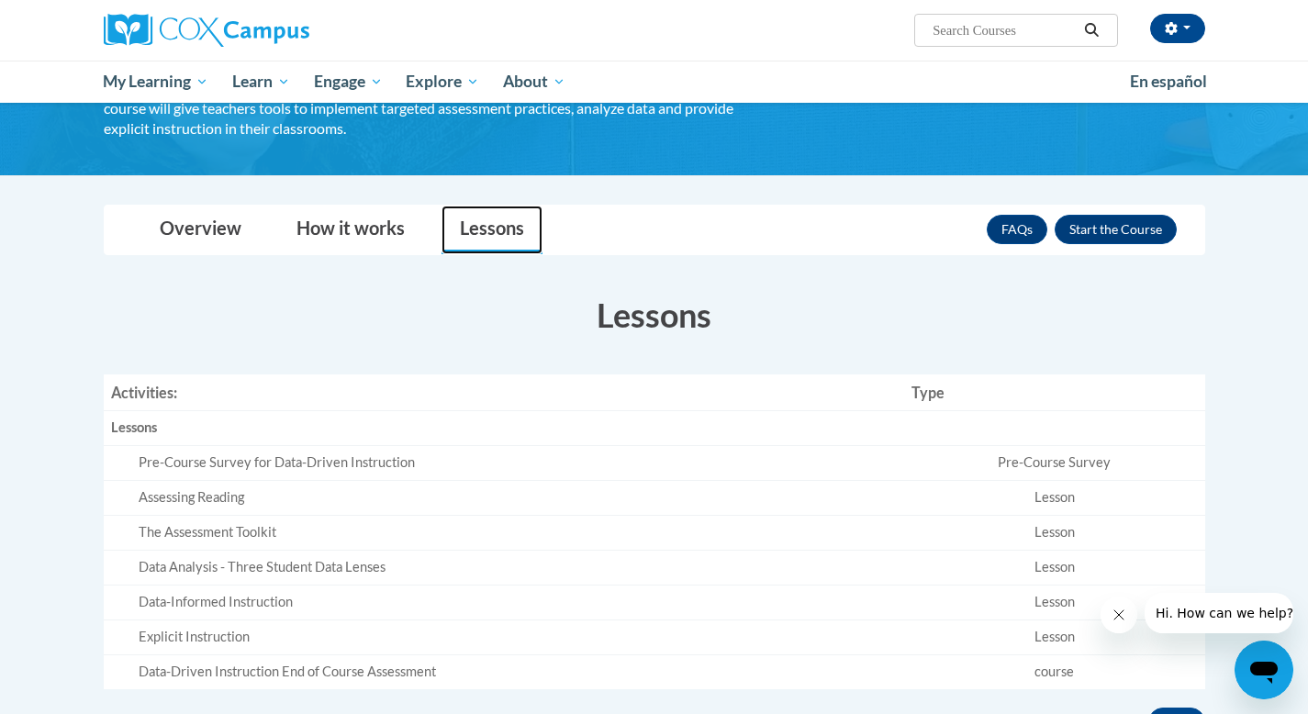
scroll to position [173, 0]
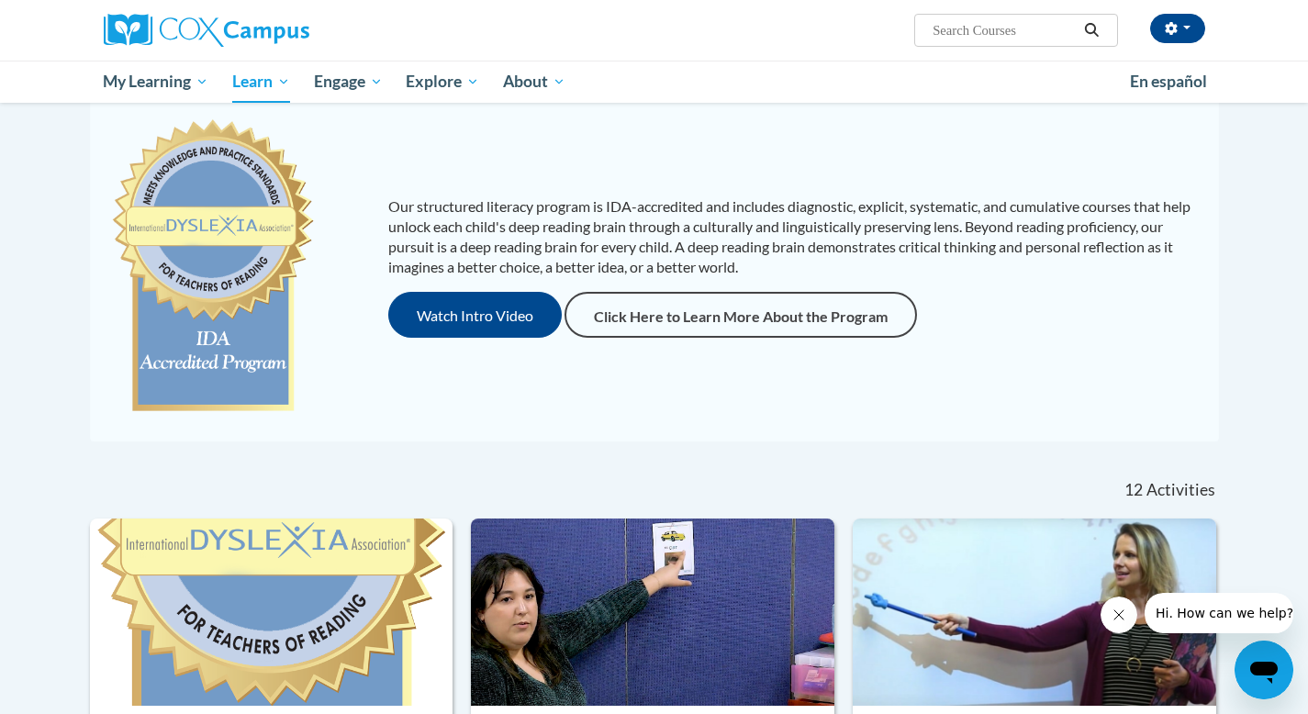
scroll to position [185, 0]
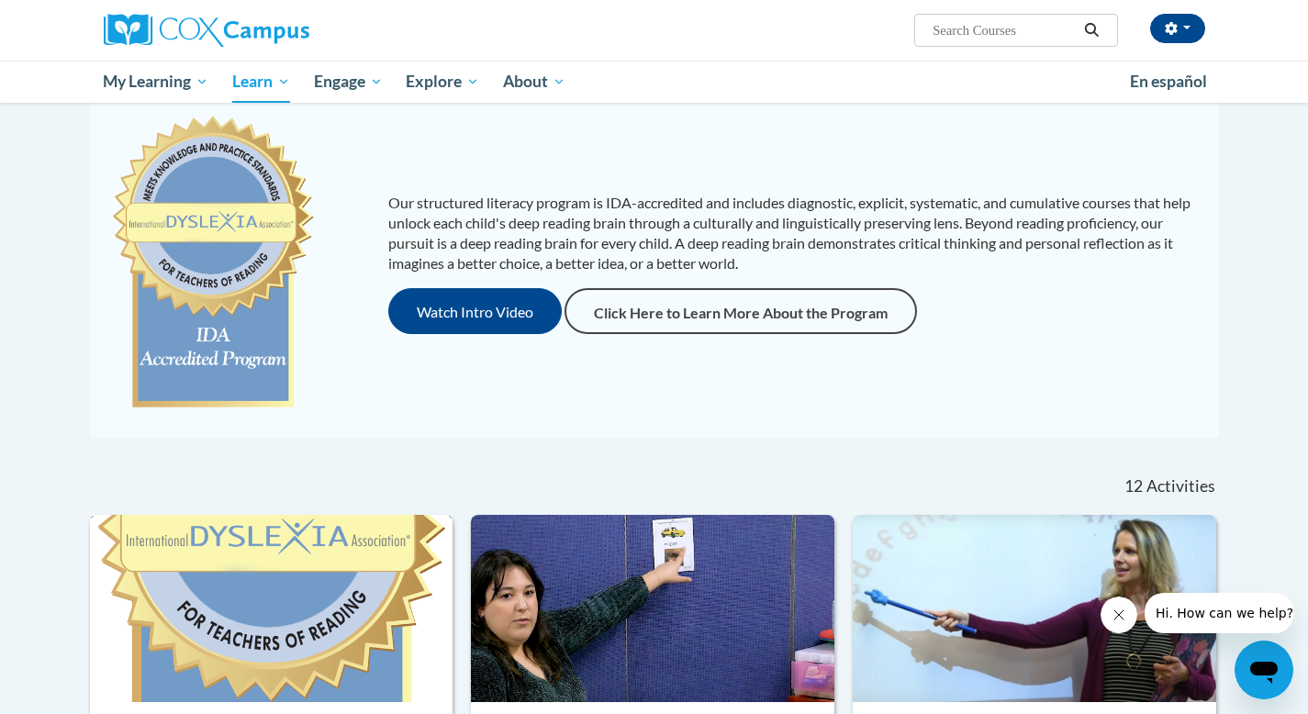
click at [362, 592] on img at bounding box center [272, 608] width 364 height 187
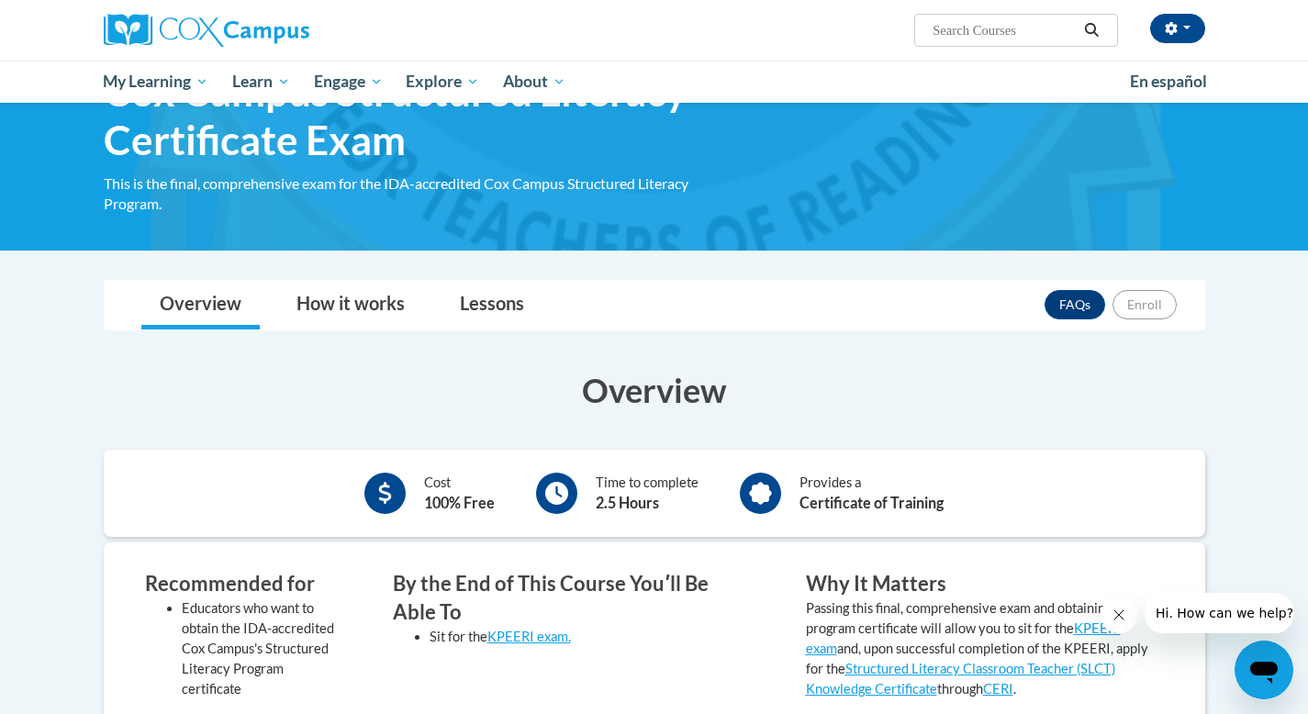
scroll to position [104, 0]
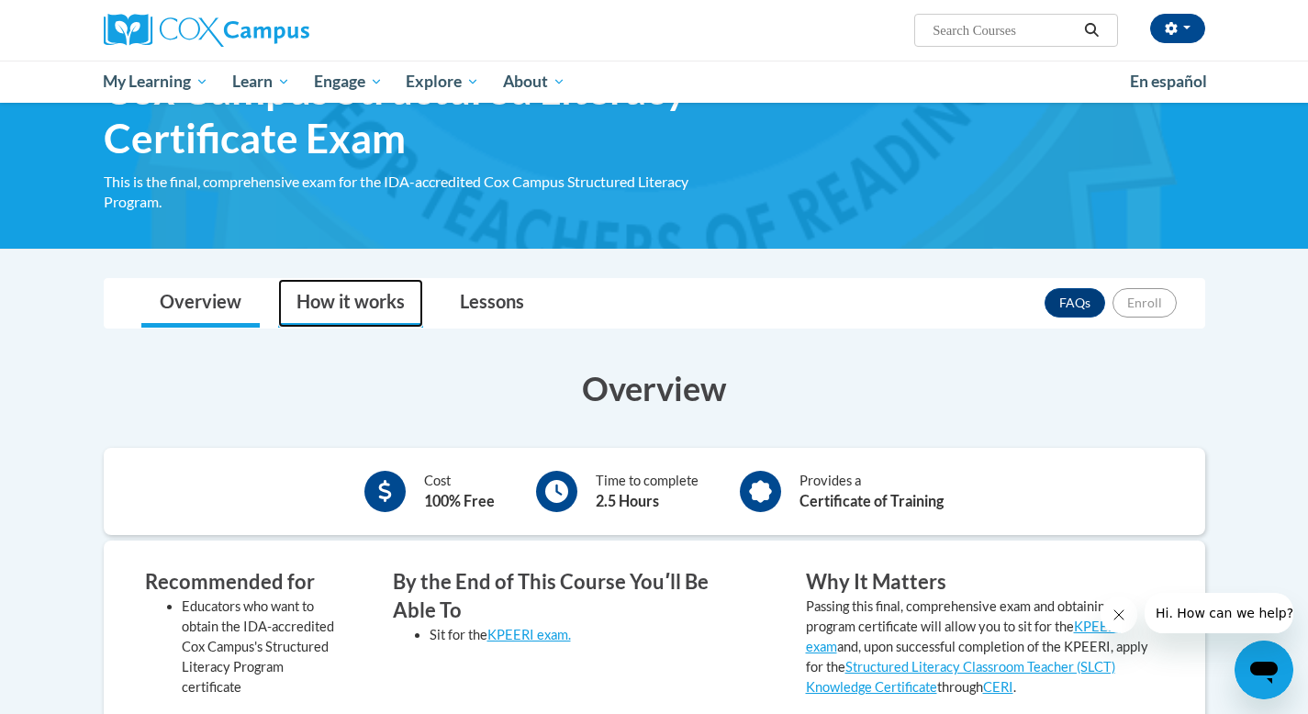
click at [348, 317] on link "How it works" at bounding box center [350, 303] width 145 height 49
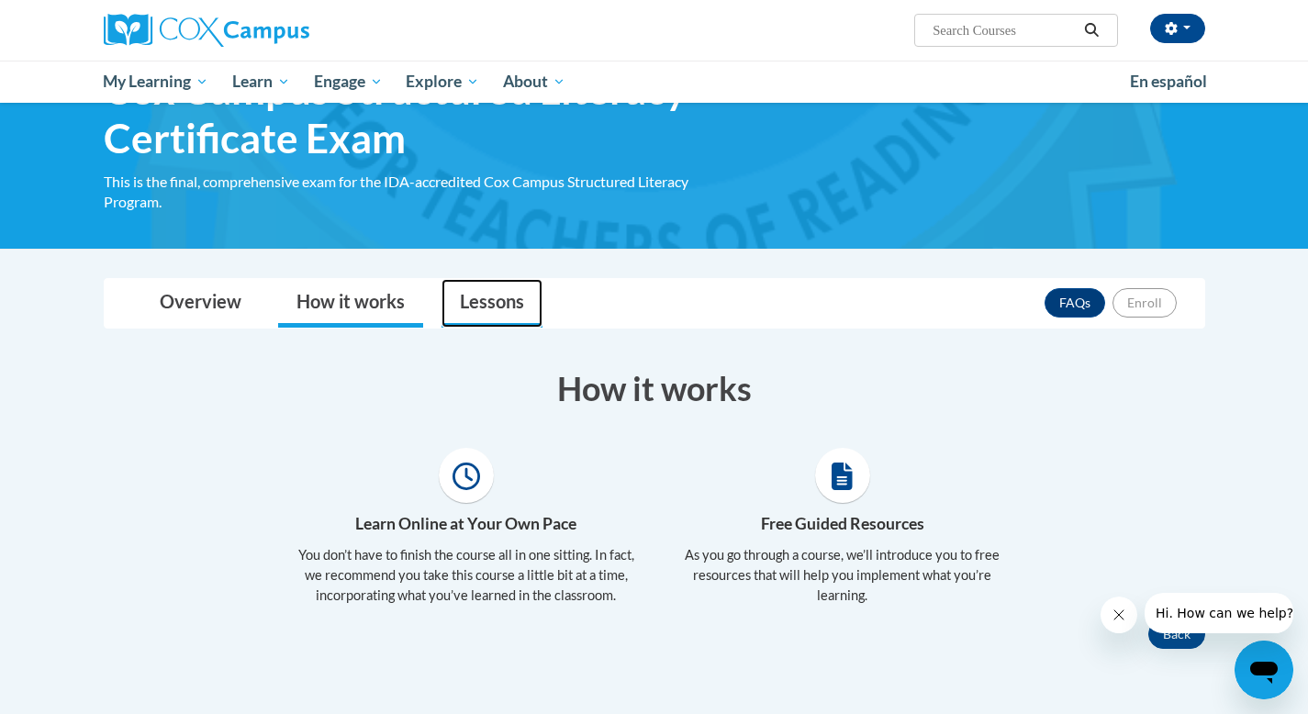
click at [488, 300] on link "Lessons" at bounding box center [492, 303] width 101 height 49
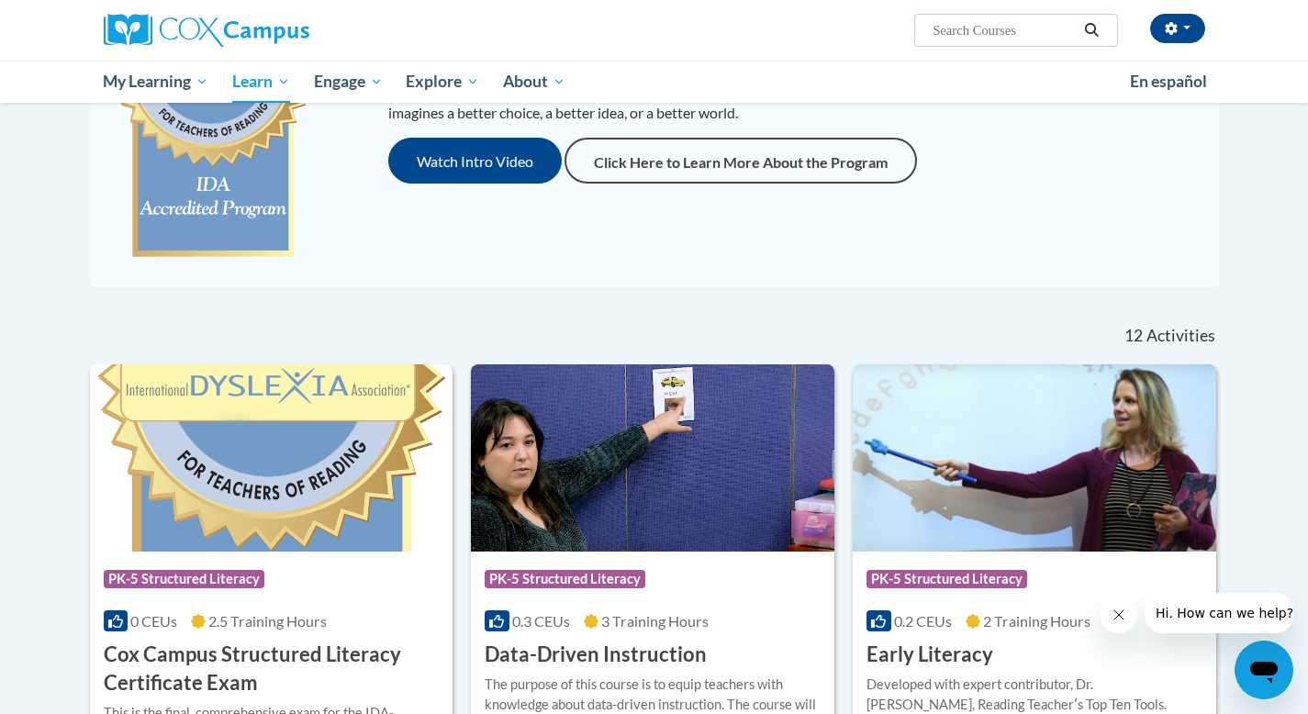
scroll to position [346, 0]
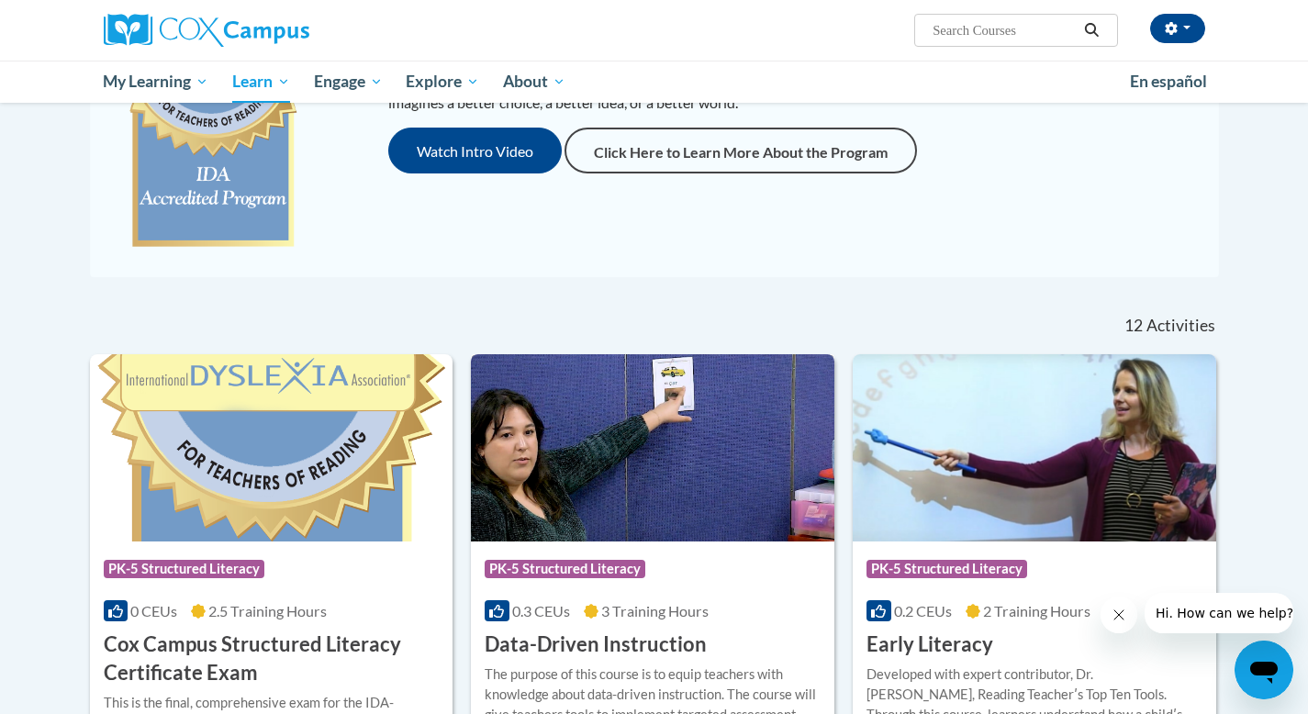
click at [682, 457] on img at bounding box center [653, 447] width 364 height 187
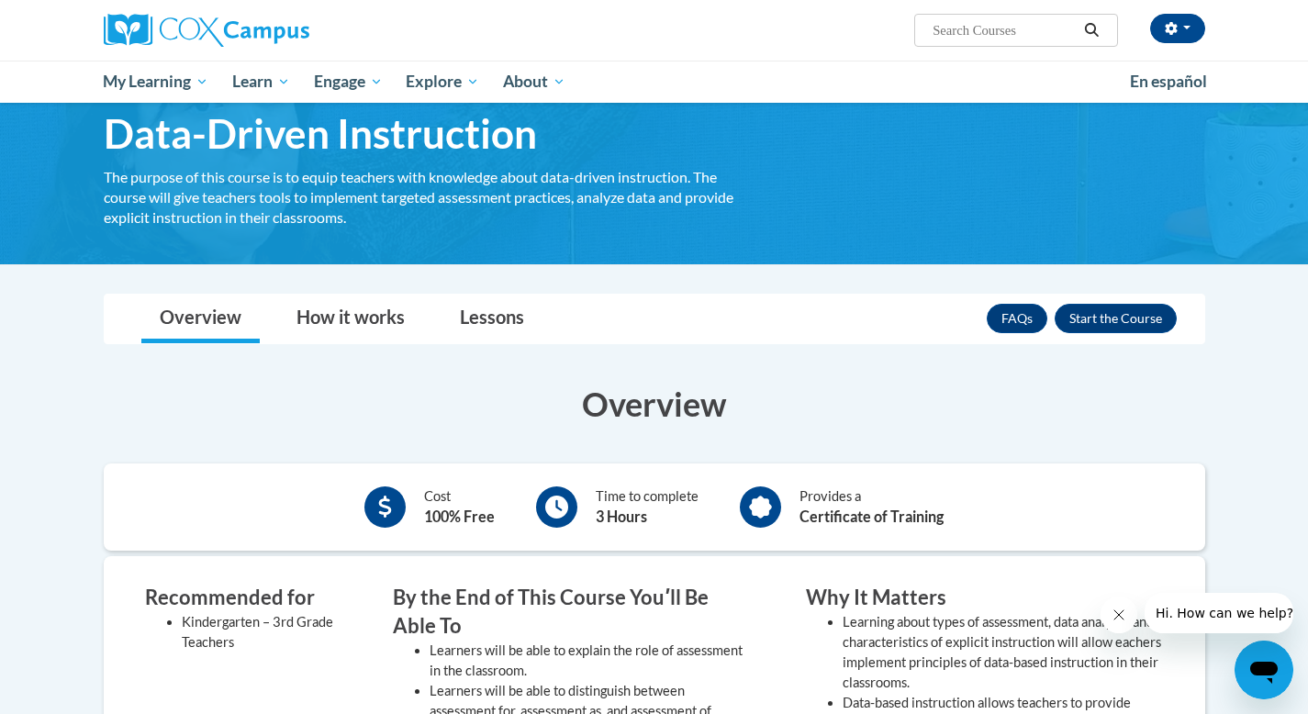
scroll to position [137, 0]
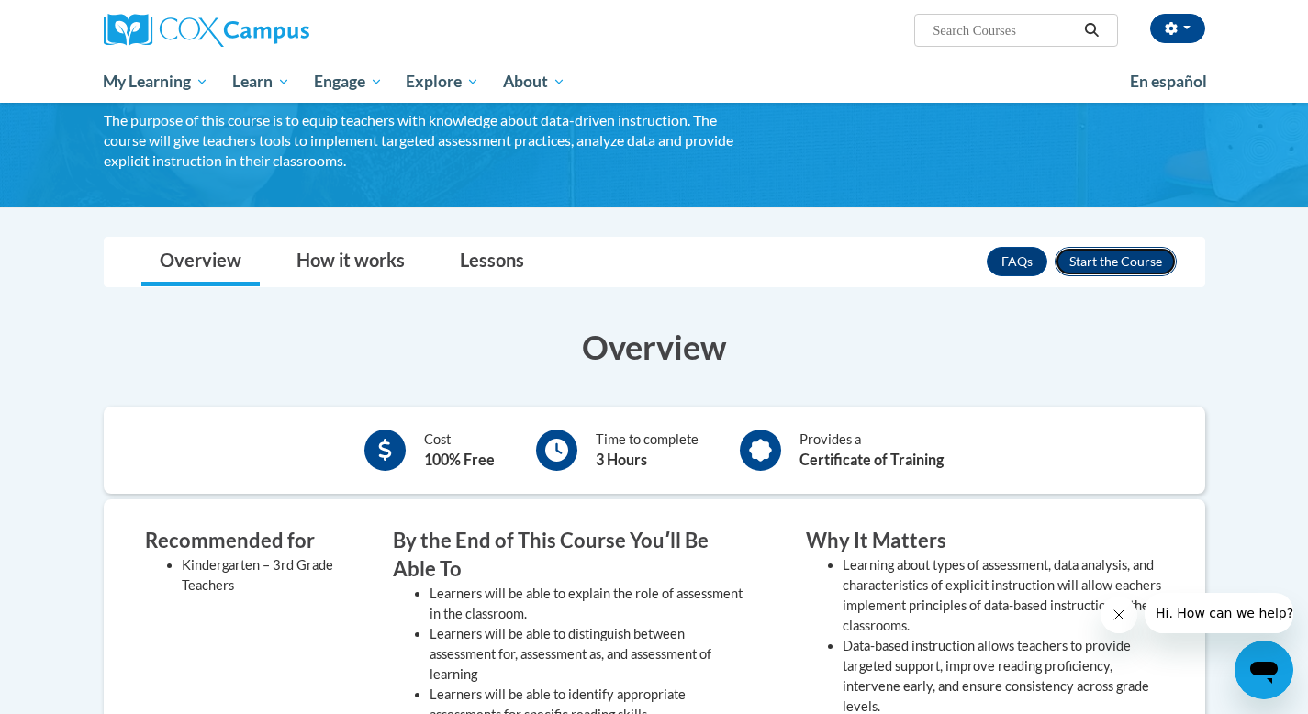
click at [1125, 264] on button "Enroll" at bounding box center [1116, 261] width 122 height 29
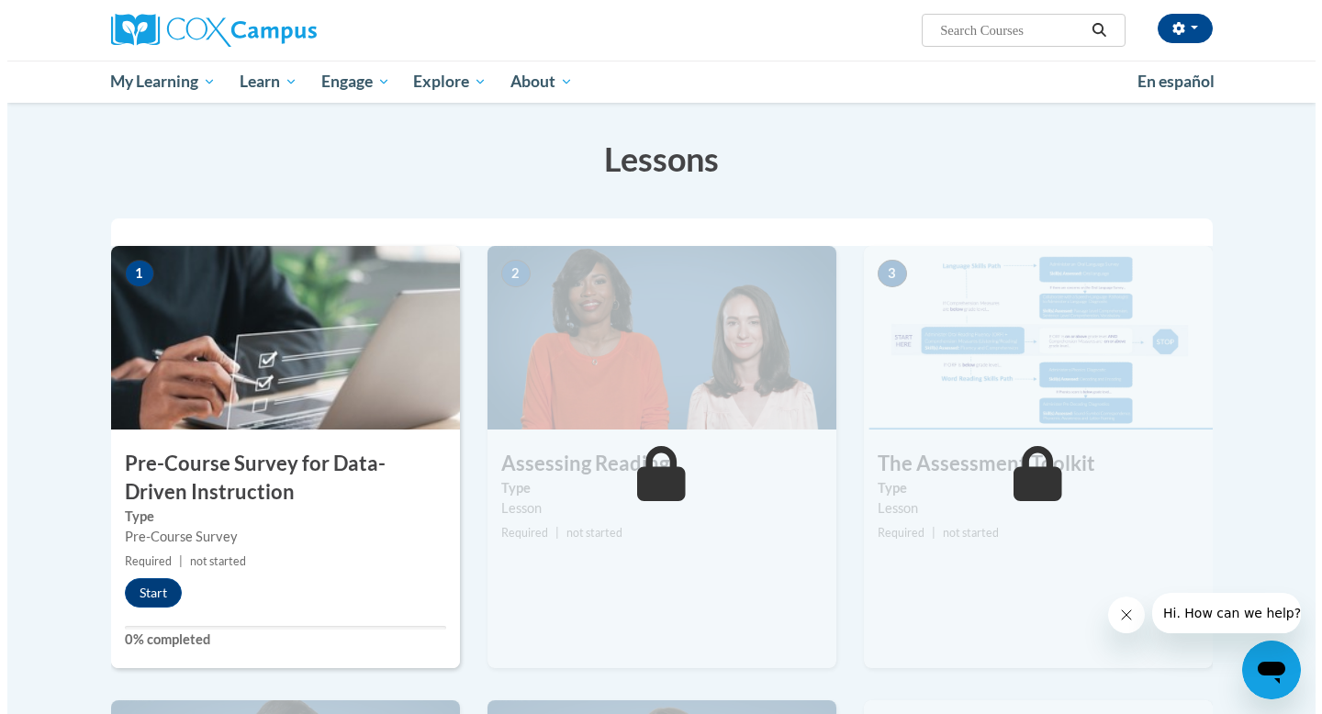
scroll to position [265, 0]
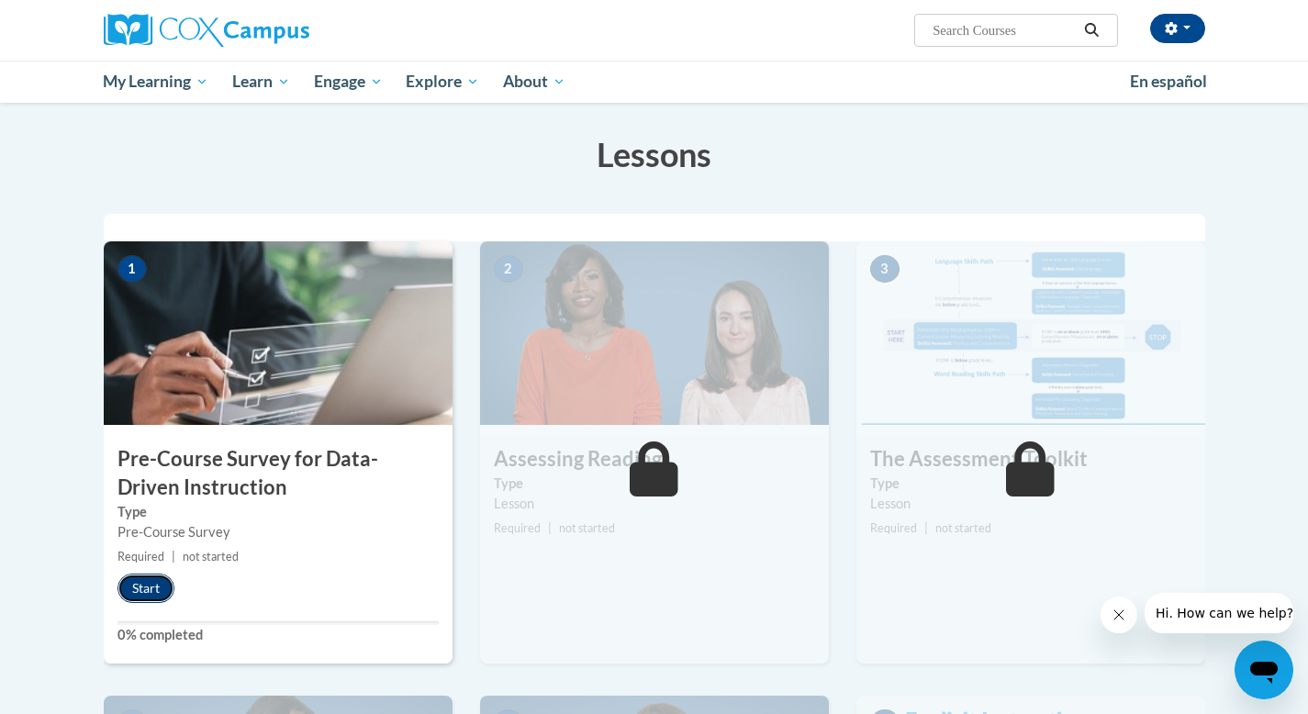
click at [150, 584] on button "Start" at bounding box center [146, 588] width 57 height 29
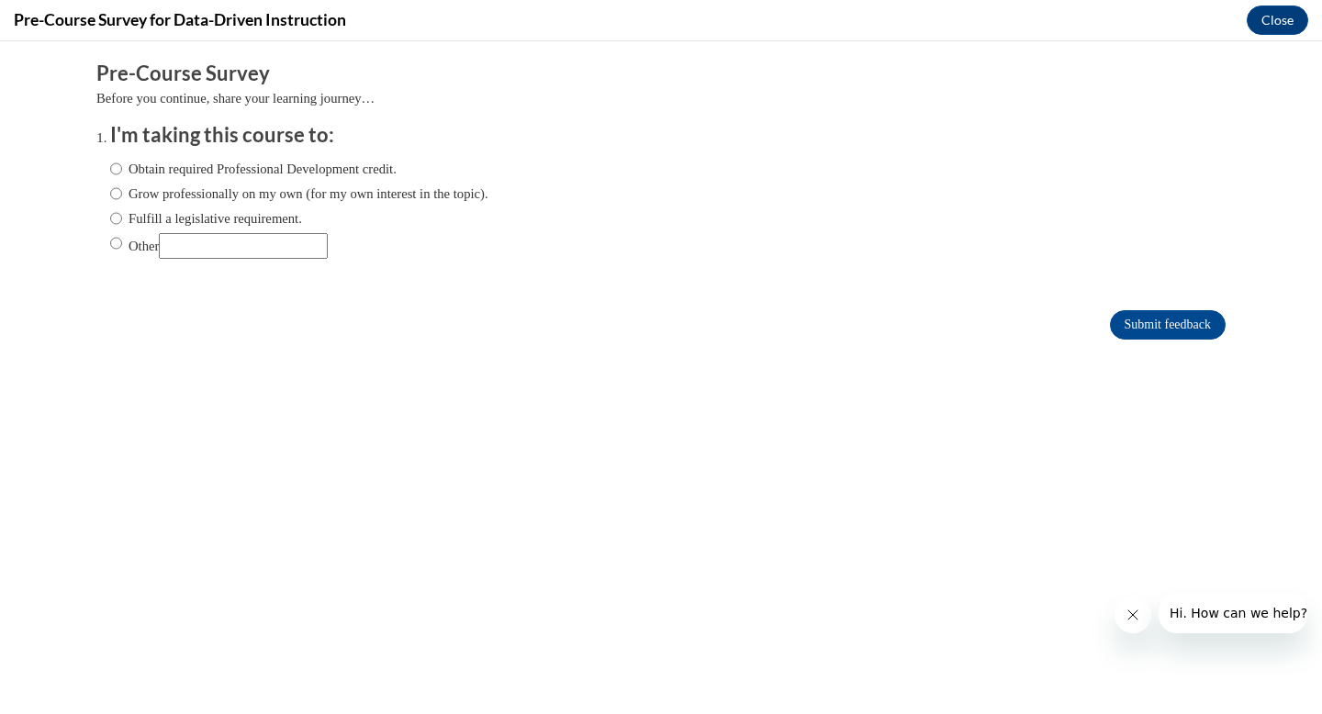
scroll to position [0, 0]
click at [110, 200] on input "Grow professionally on my own (for my own interest in the topic)." at bounding box center [116, 194] width 12 height 20
radio input "true"
click at [110, 163] on input "Obtain required Professional Development credit." at bounding box center [116, 169] width 12 height 20
radio input "true"
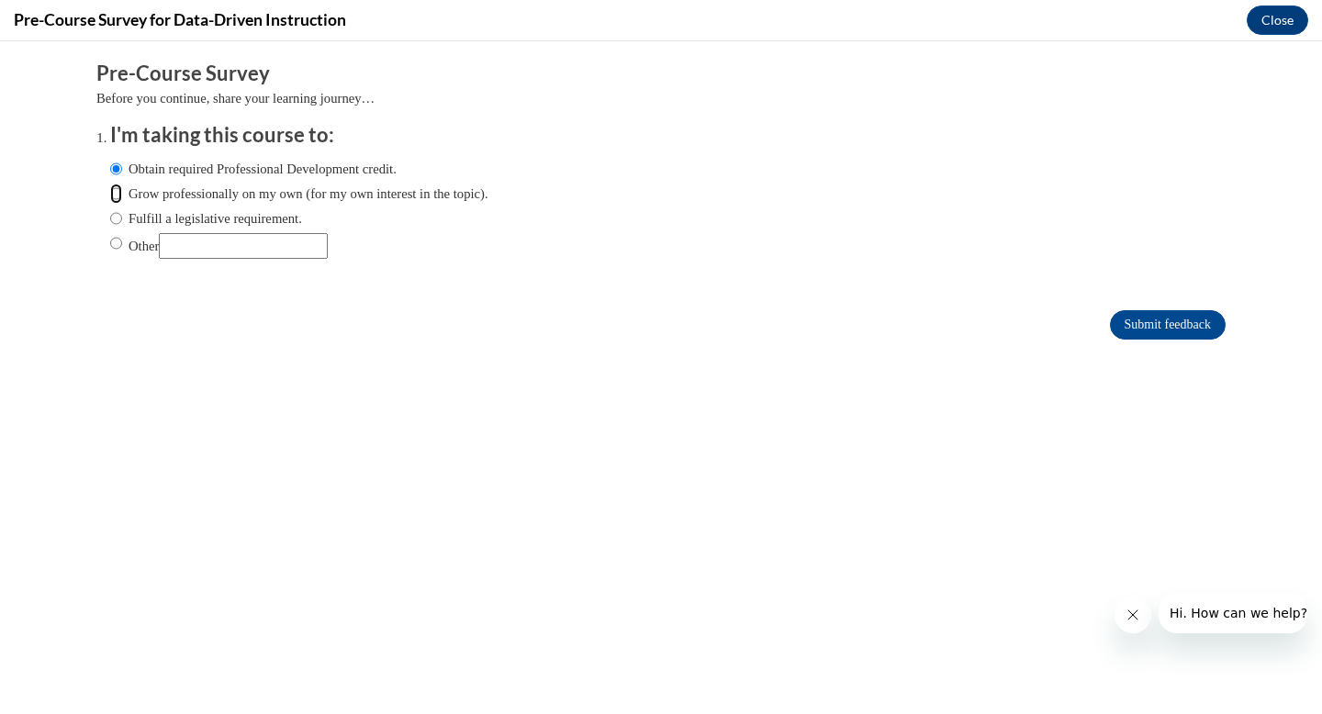
click at [110, 194] on input "Grow professionally on my own (for my own interest in the topic)." at bounding box center [116, 194] width 12 height 20
radio input "true"
click at [1150, 321] on input "Submit feedback" at bounding box center [1168, 324] width 116 height 29
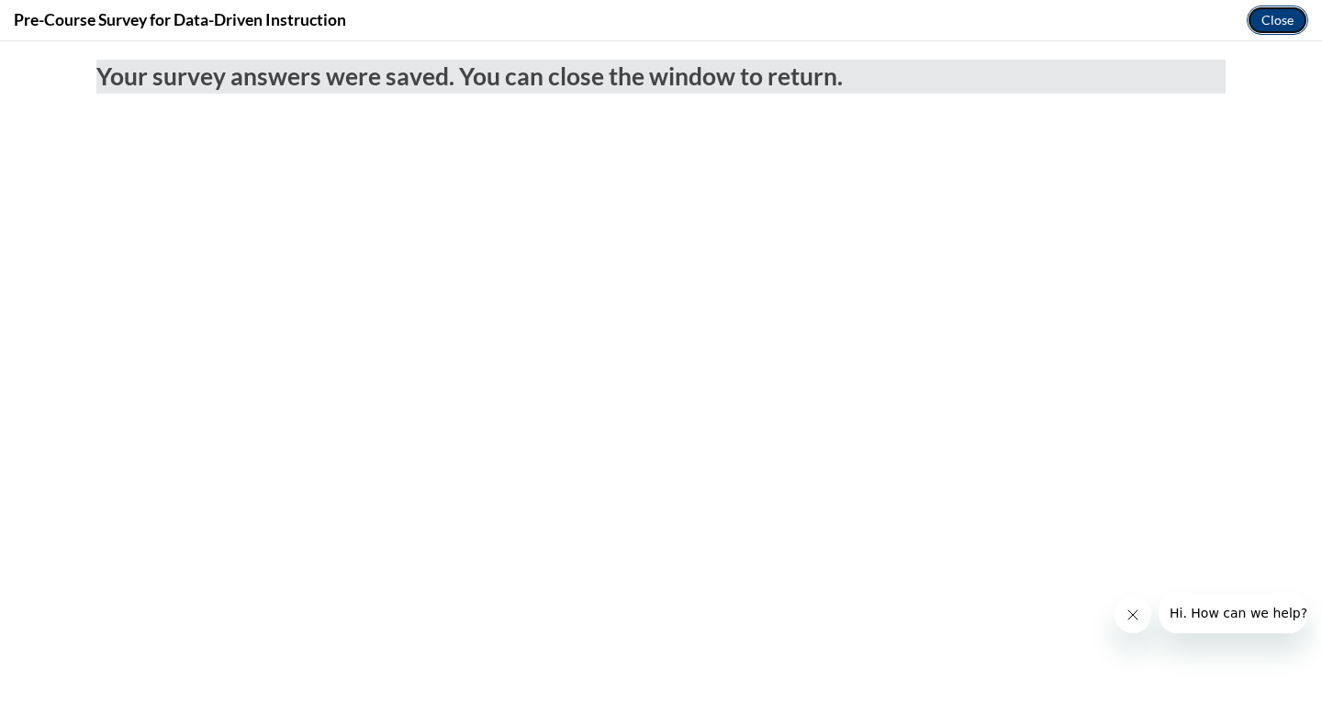
click at [1285, 22] on button "Close" at bounding box center [1278, 20] width 62 height 29
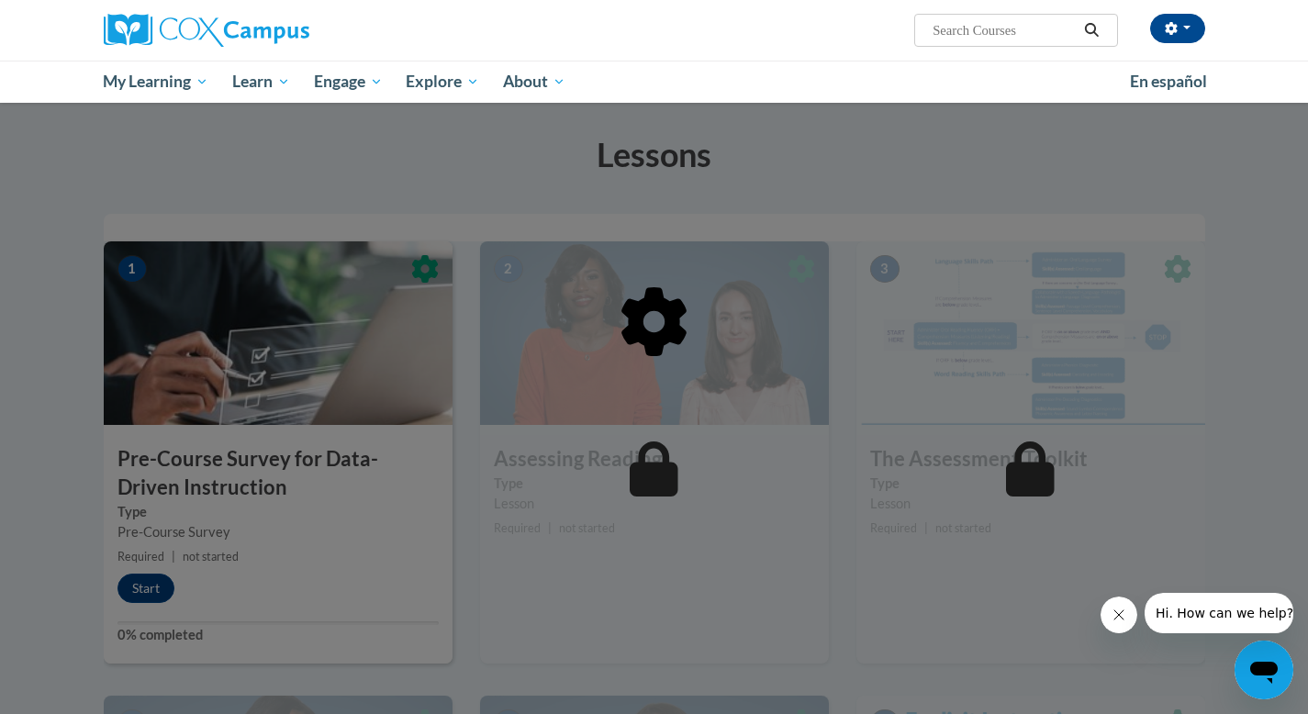
click at [675, 331] on icon at bounding box center [654, 321] width 87 height 89
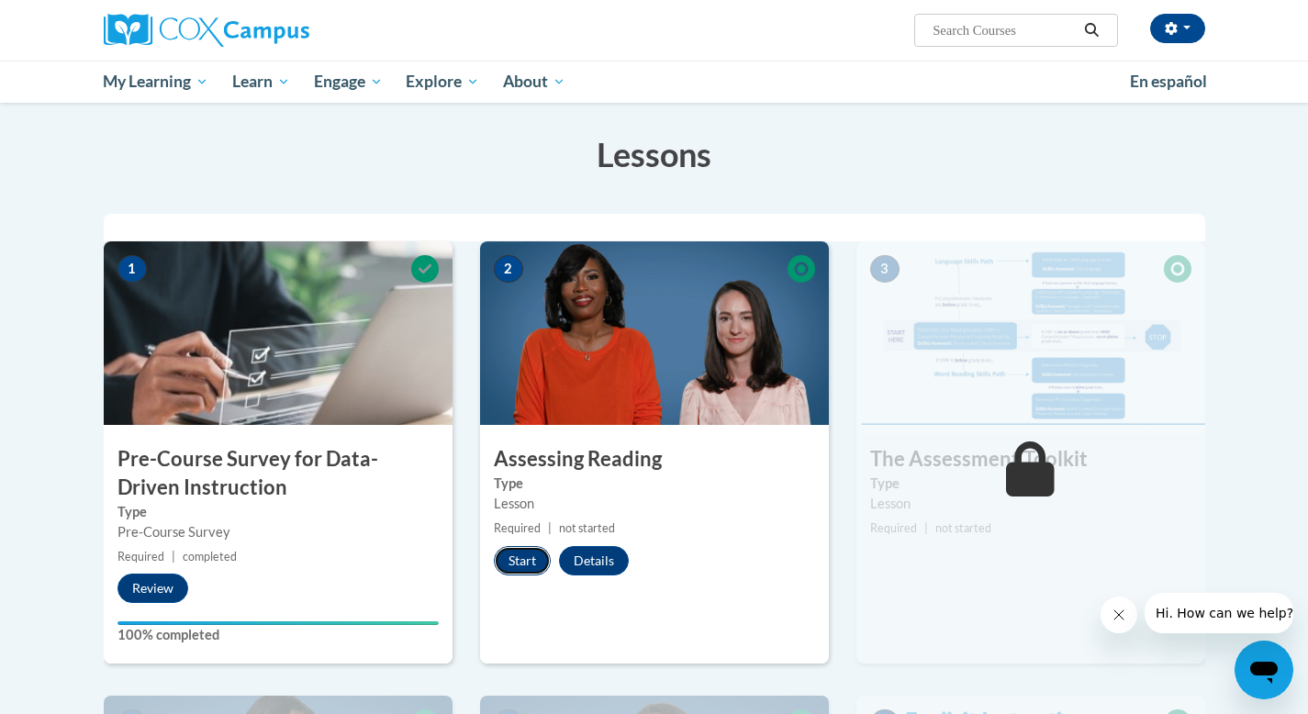
click at [537, 561] on button "Start" at bounding box center [522, 560] width 57 height 29
